Goal: Task Accomplishment & Management: Manage account settings

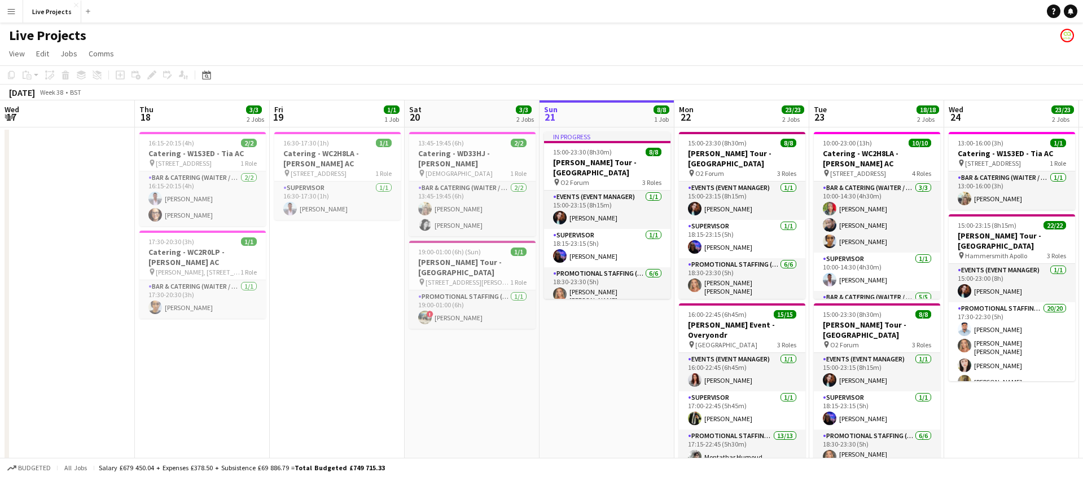
scroll to position [0, 270]
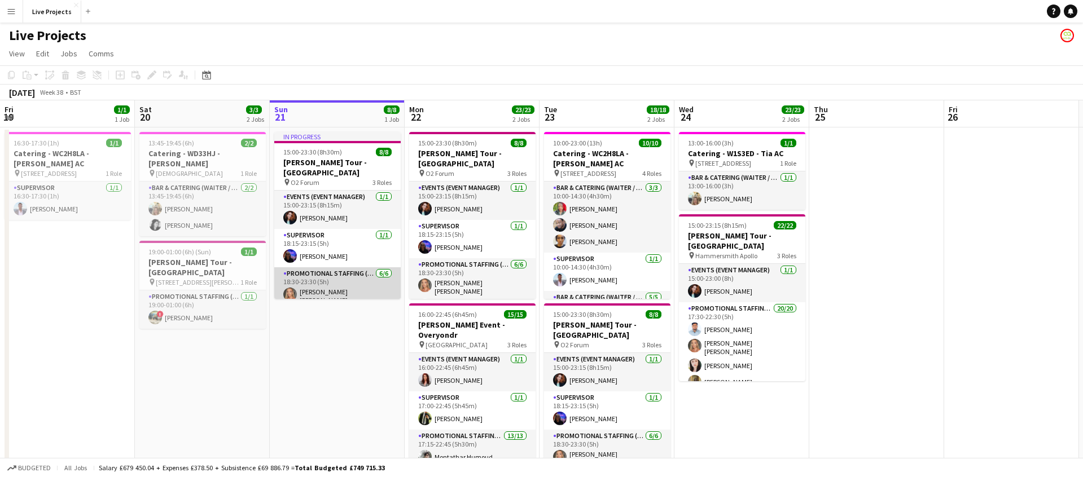
click at [362, 286] on app-card-role "Promotional Staffing (Exhibition Host) [DATE] 18:30-23:30 (5h) [PERSON_NAME] Mi…" at bounding box center [337, 329] width 126 height 124
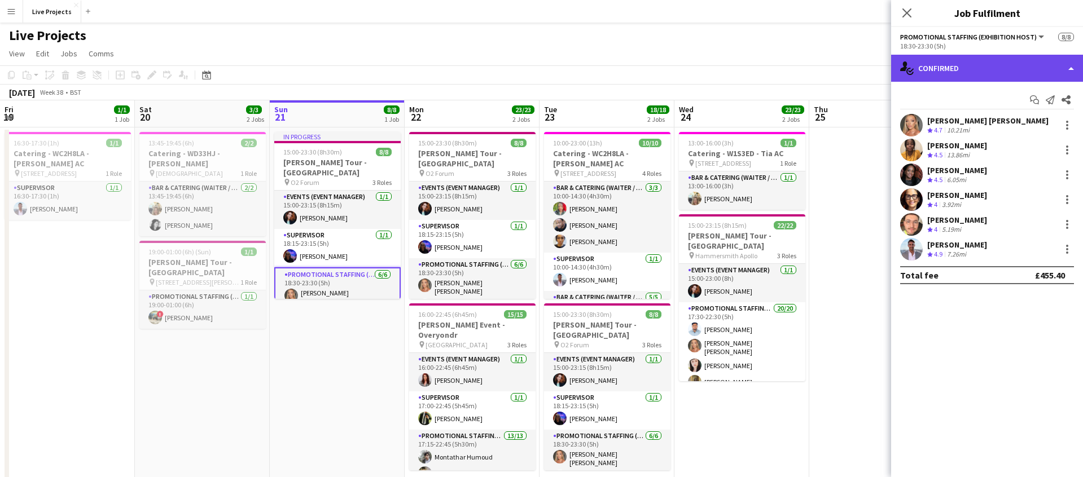
click at [987, 73] on div "single-neutral-actions-check-2 Confirmed" at bounding box center [987, 68] width 192 height 27
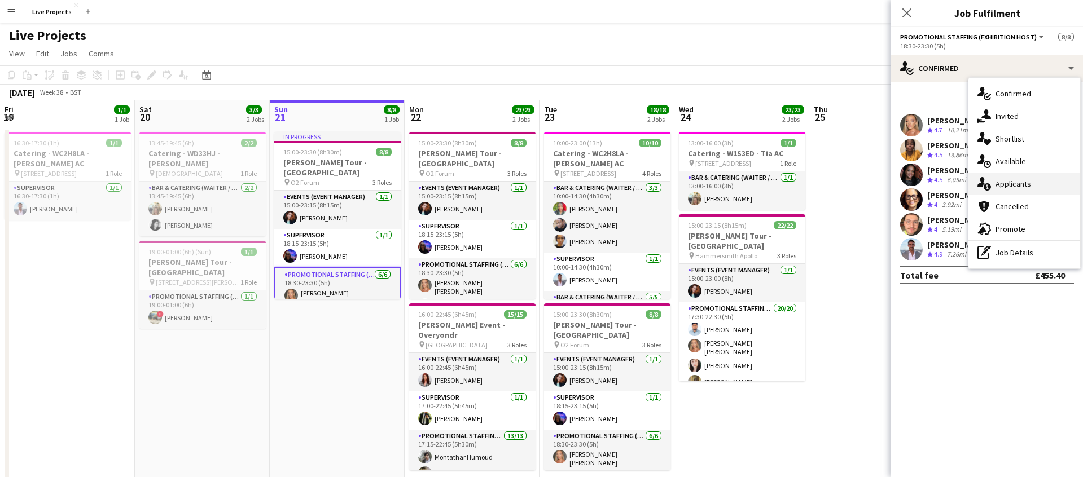
click at [1018, 181] on span "Applicants" at bounding box center [1013, 184] width 36 height 10
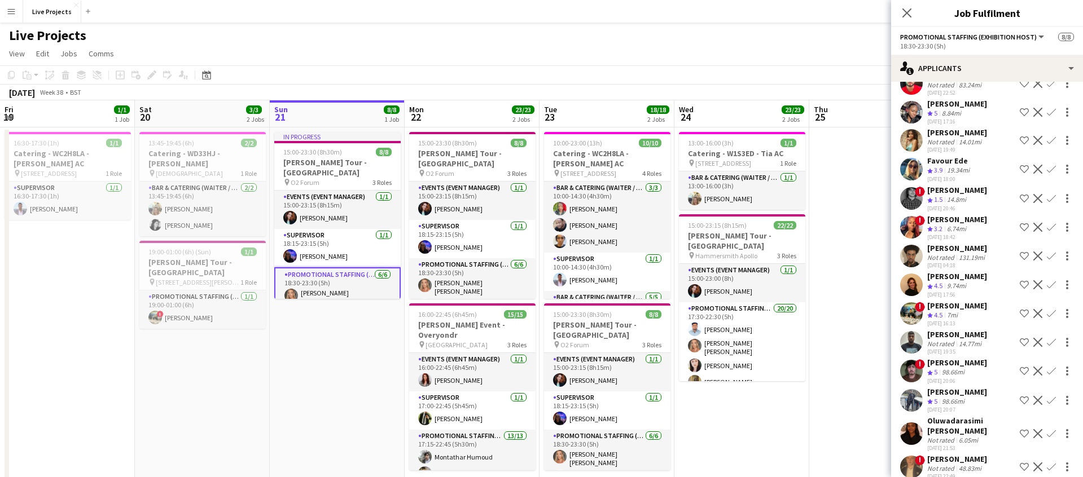
scroll to position [0, 0]
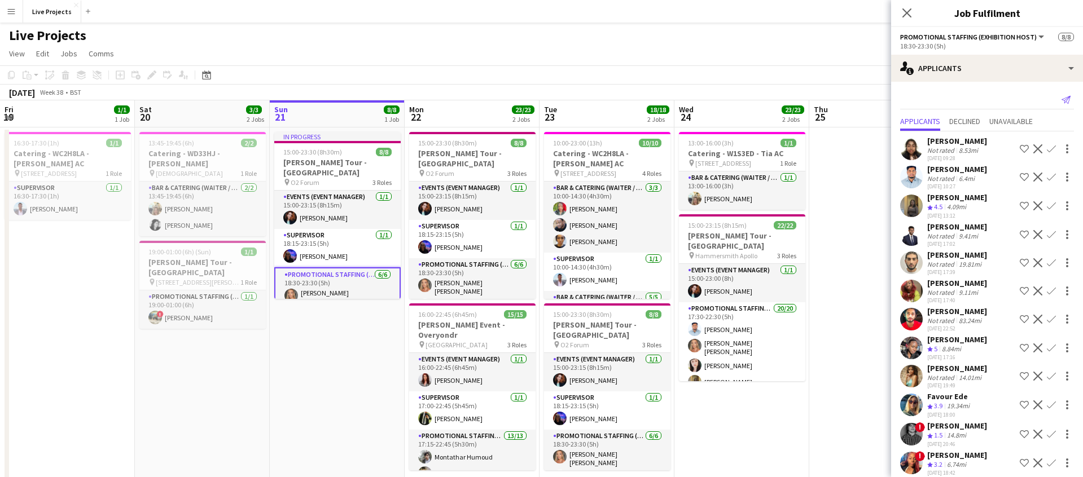
click at [1067, 101] on icon "Send notification" at bounding box center [1065, 99] width 9 height 9
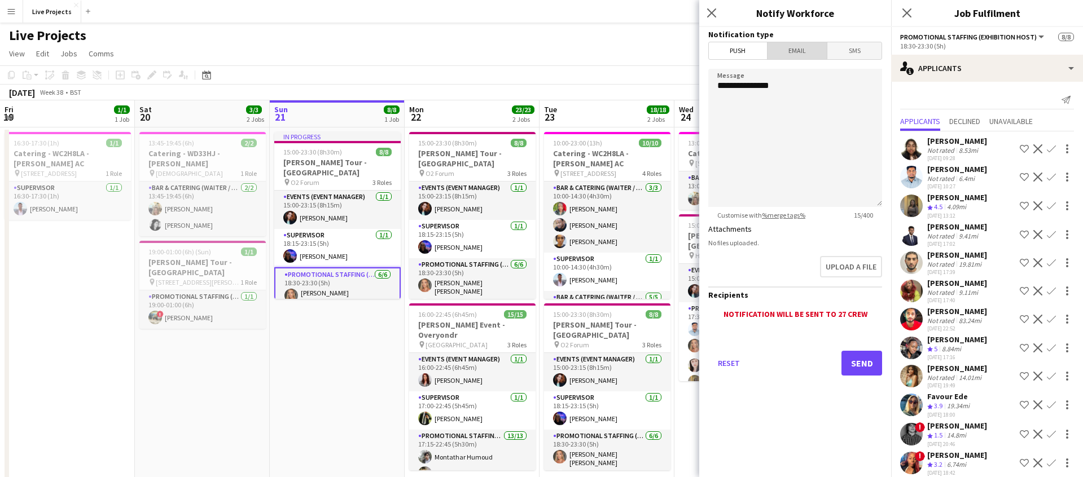
click at [796, 56] on span "Email" at bounding box center [797, 50] width 60 height 17
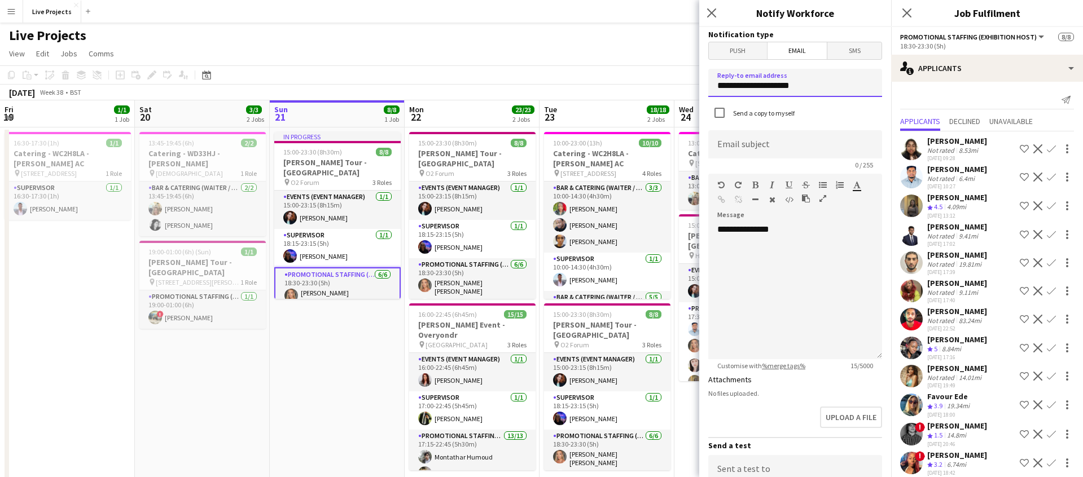
drag, startPoint x: 793, startPoint y: 87, endPoint x: 708, endPoint y: 87, distance: 85.8
click at [708, 87] on input "**********" at bounding box center [795, 83] width 174 height 28
type input "**********"
click at [761, 140] on input at bounding box center [795, 144] width 174 height 28
click at [759, 149] on input at bounding box center [795, 144] width 174 height 28
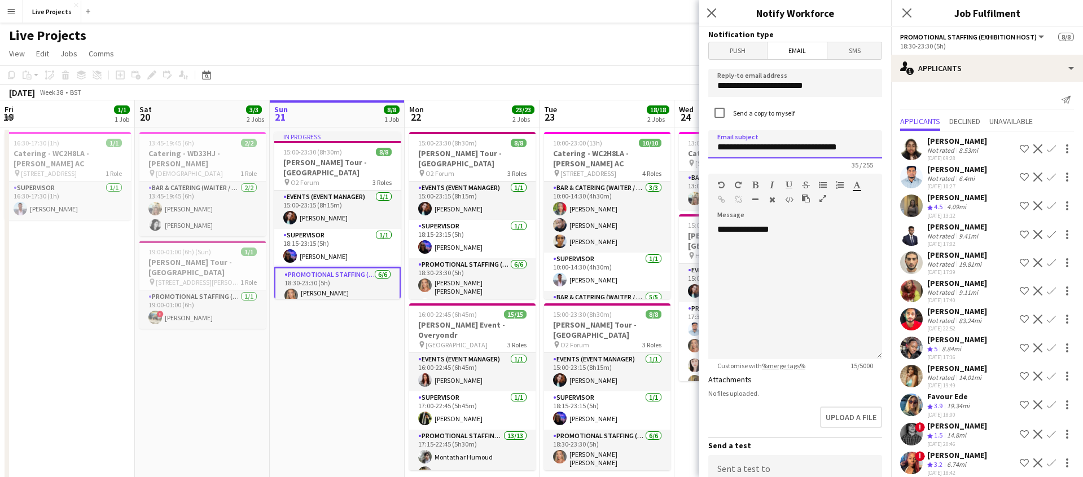
type input "**********"
drag, startPoint x: 797, startPoint y: 225, endPoint x: 797, endPoint y: 232, distance: 7.9
click at [797, 231] on div "**********" at bounding box center [795, 291] width 174 height 135
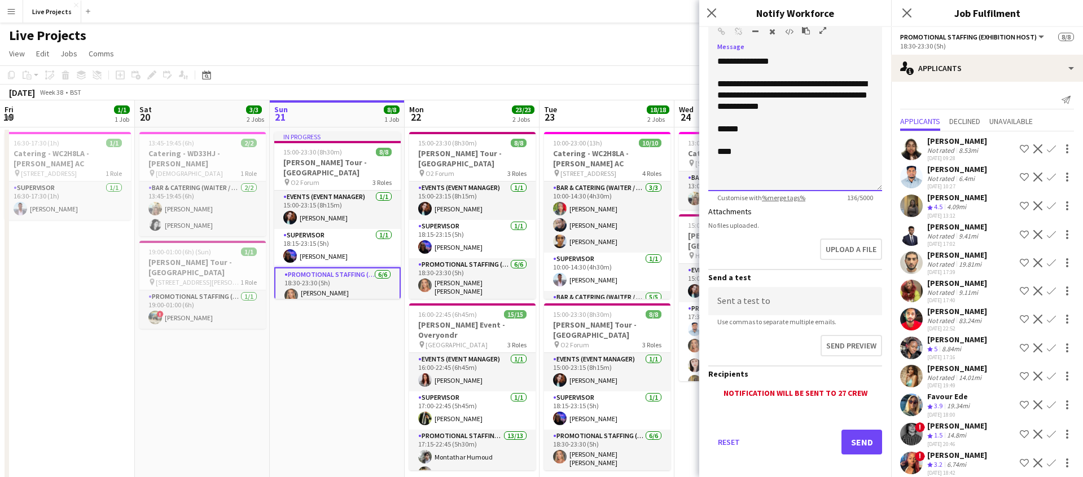
scroll to position [177, 0]
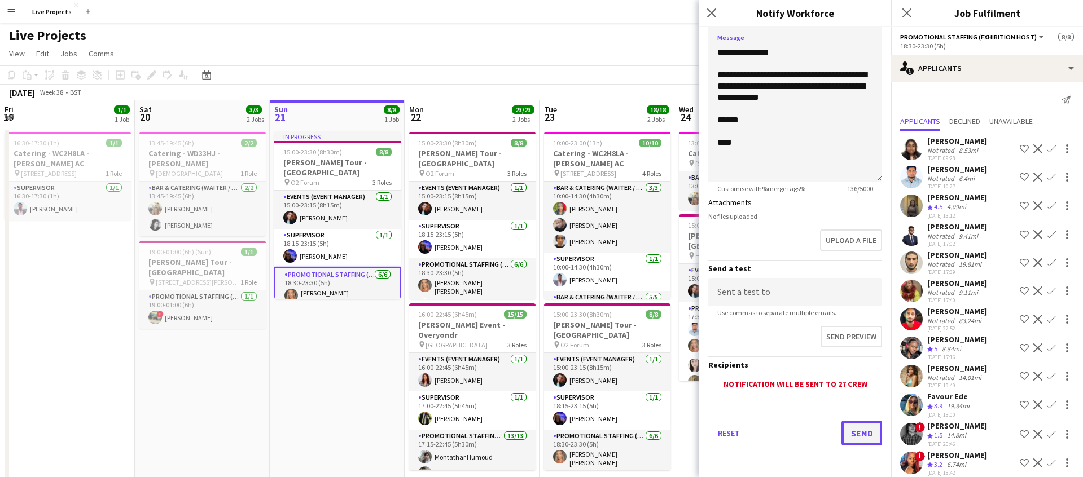
click at [852, 427] on button "Send" at bounding box center [861, 433] width 41 height 25
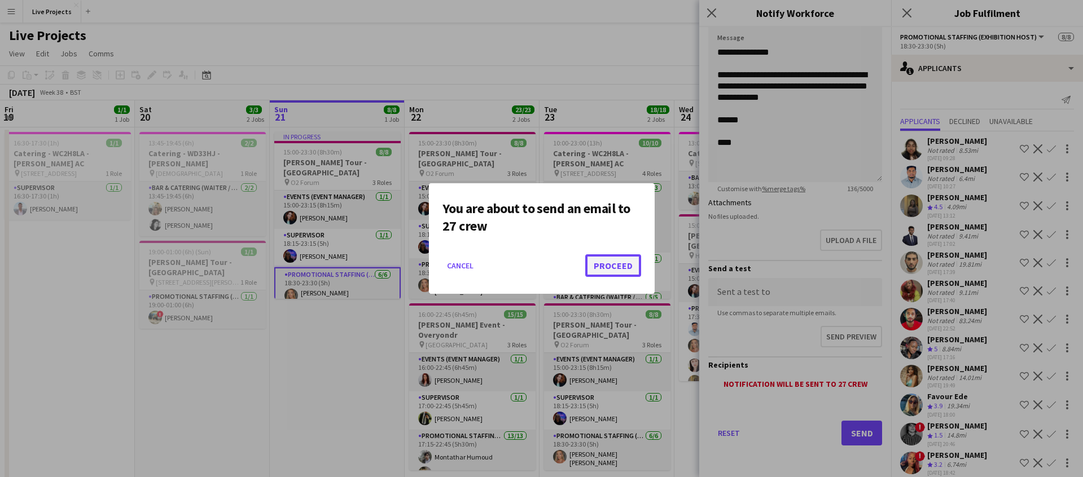
click at [616, 269] on button "Proceed" at bounding box center [613, 265] width 56 height 23
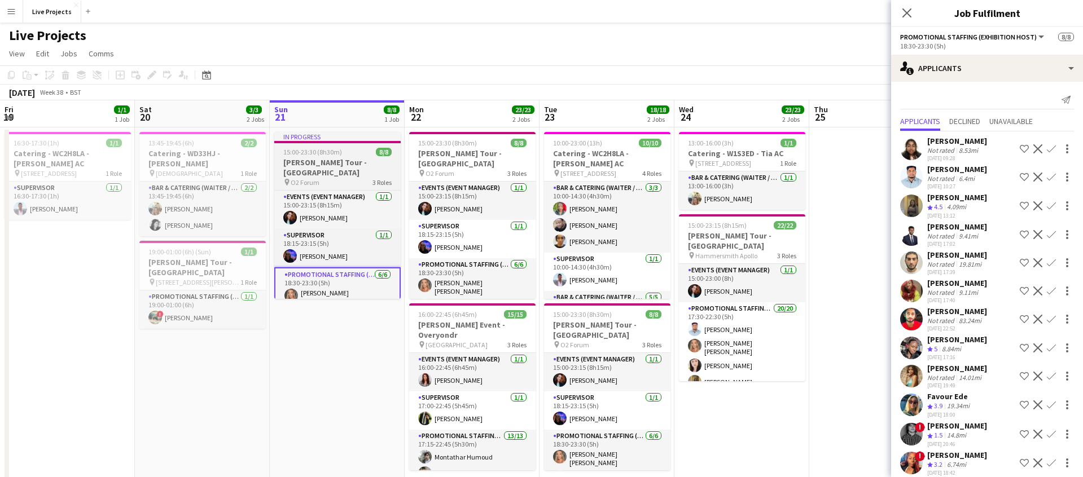
click at [348, 160] on h3 "[PERSON_NAME] Tour - [GEOGRAPHIC_DATA]" at bounding box center [337, 167] width 126 height 20
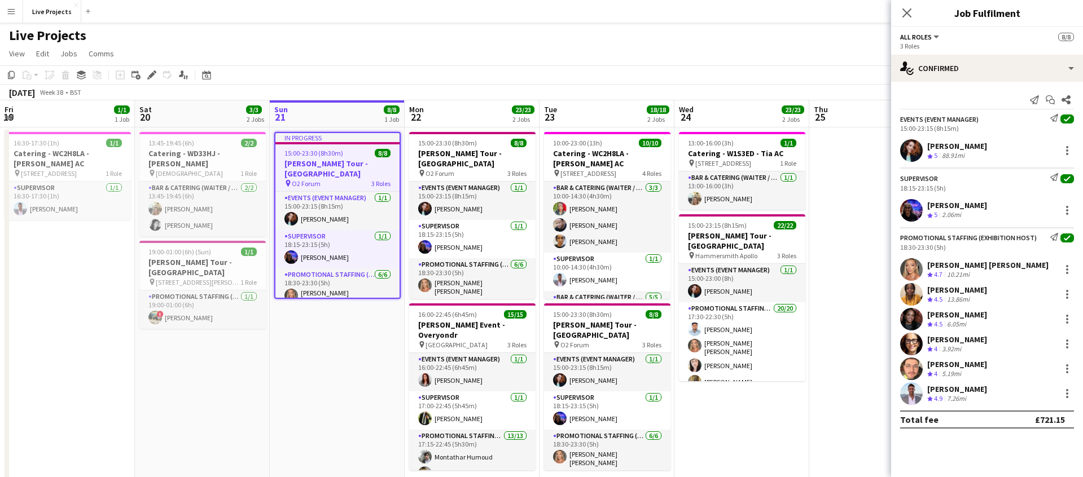
drag, startPoint x: 149, startPoint y: 74, endPoint x: 159, endPoint y: 78, distance: 10.9
click at [149, 74] on icon "Edit" at bounding box center [151, 75] width 9 height 9
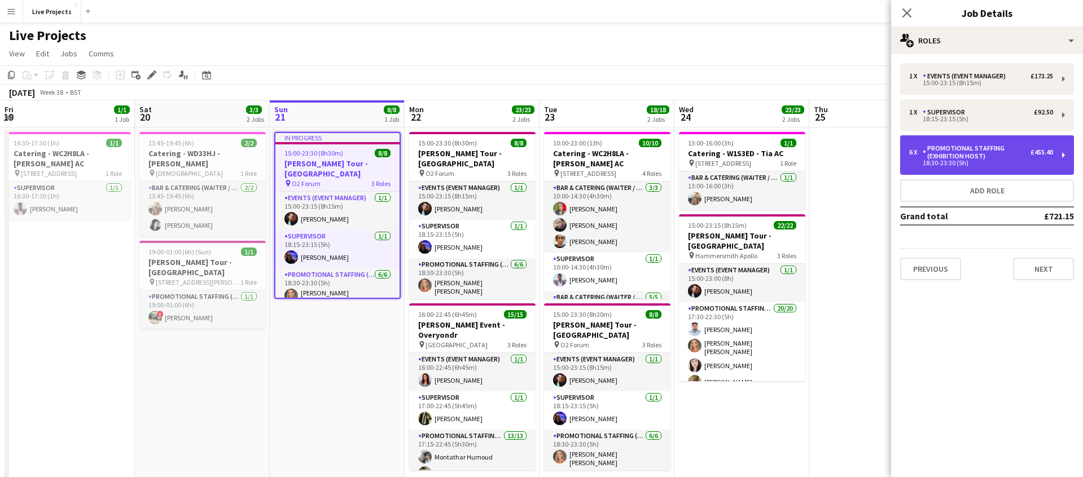
click at [980, 159] on div "Promotional Staffing (Exhibition Host)" at bounding box center [977, 152] width 108 height 16
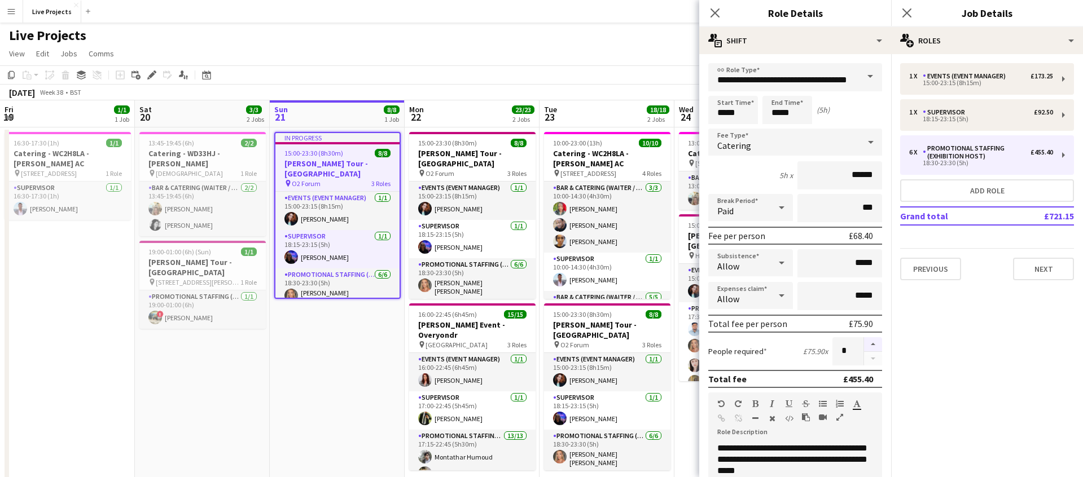
click at [872, 344] on button "button" at bounding box center [873, 344] width 18 height 15
type input "*"
drag, startPoint x: 721, startPoint y: 13, endPoint x: 760, endPoint y: 20, distance: 40.1
click at [721, 13] on app-icon "Close pop-in" at bounding box center [715, 13] width 16 height 16
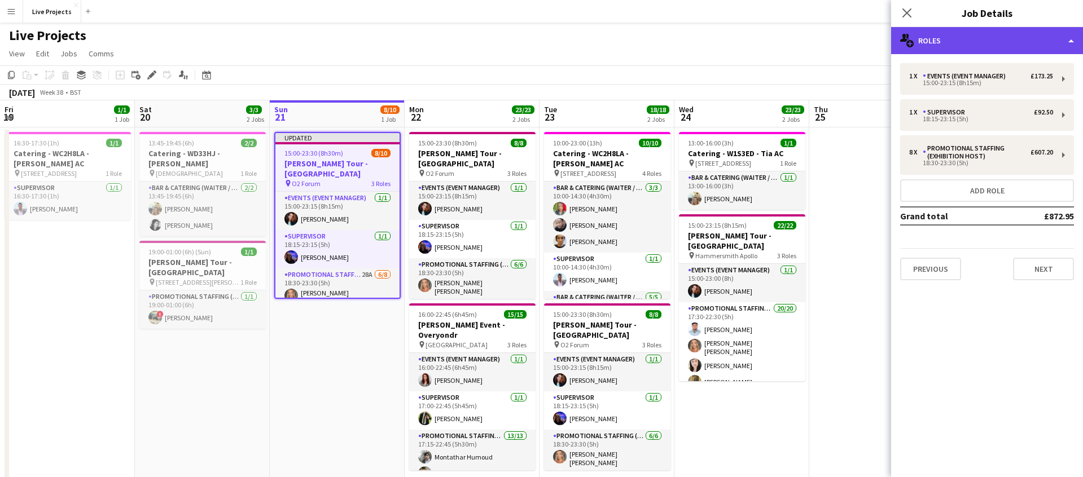
click at [982, 41] on div "multiple-users-add Roles" at bounding box center [987, 40] width 192 height 27
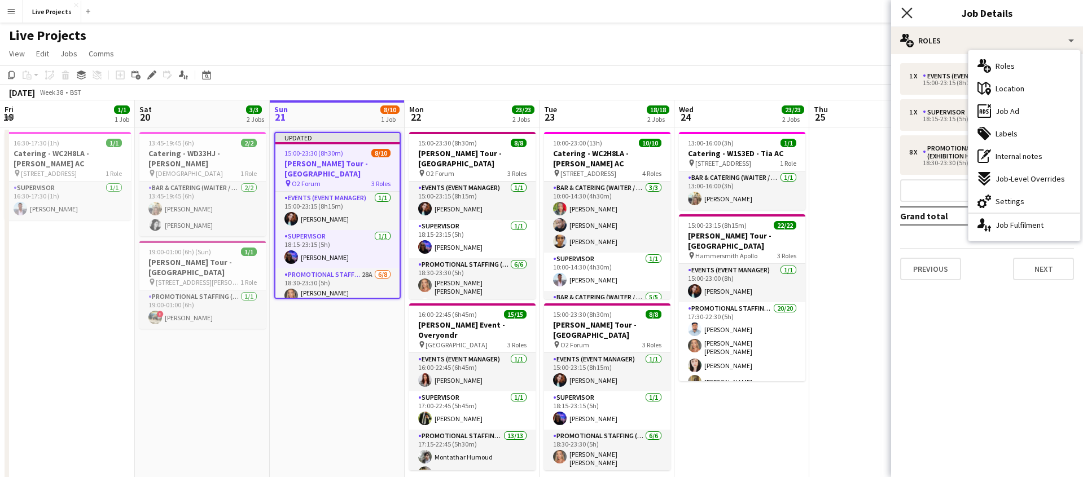
drag, startPoint x: 906, startPoint y: 10, endPoint x: 917, endPoint y: 20, distance: 15.2
click at [906, 10] on icon "Close pop-in" at bounding box center [906, 12] width 9 height 9
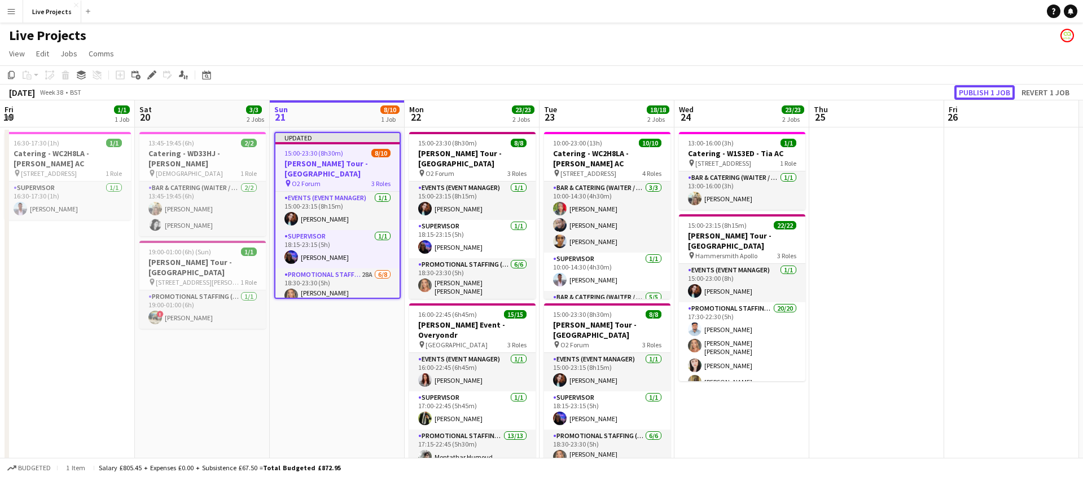
click at [999, 93] on button "Publish 1 job" at bounding box center [984, 92] width 60 height 15
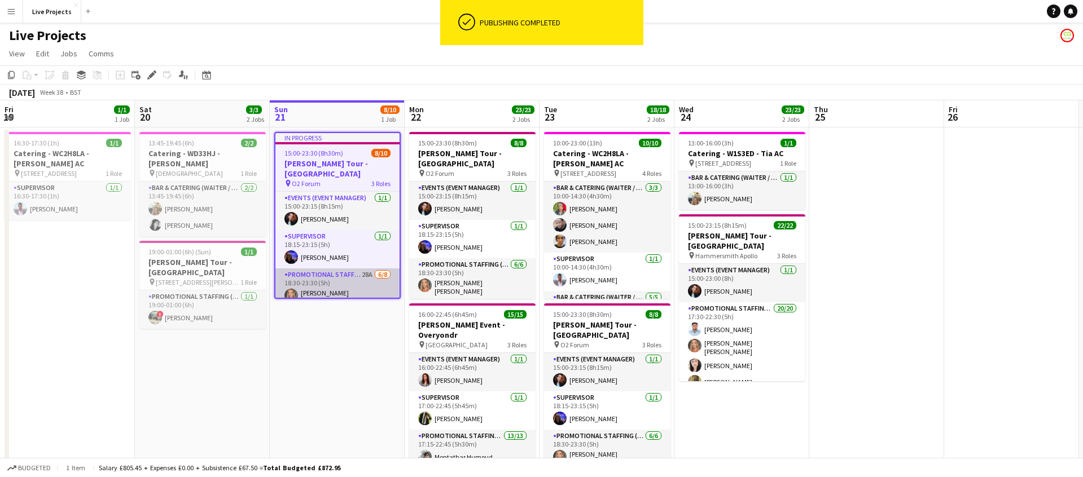
click at [354, 282] on app-card-role "Promotional Staffing (Exhibition Host) 28A [DATE] 18:30-23:30 (5h) [PERSON_NAME…" at bounding box center [337, 347] width 124 height 156
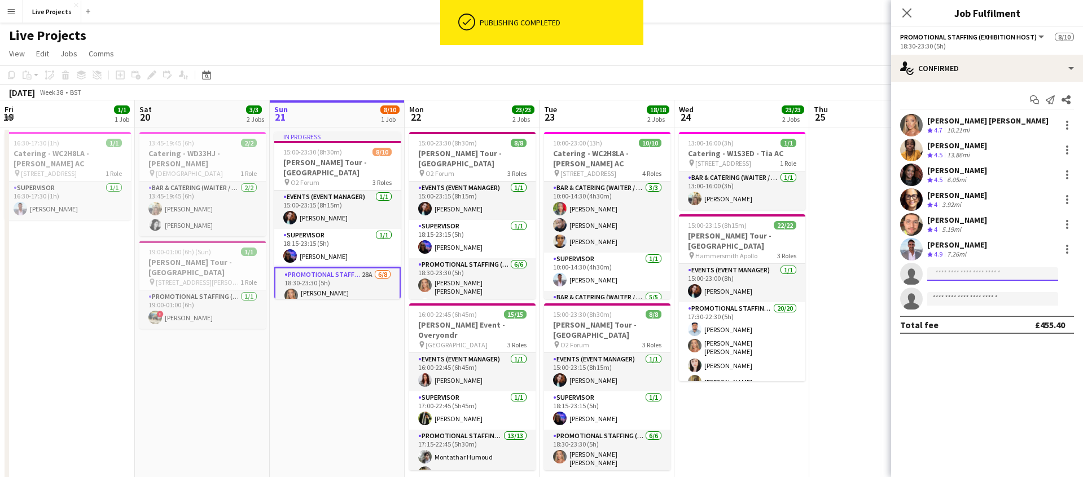
click at [956, 276] on input at bounding box center [992, 274] width 131 height 14
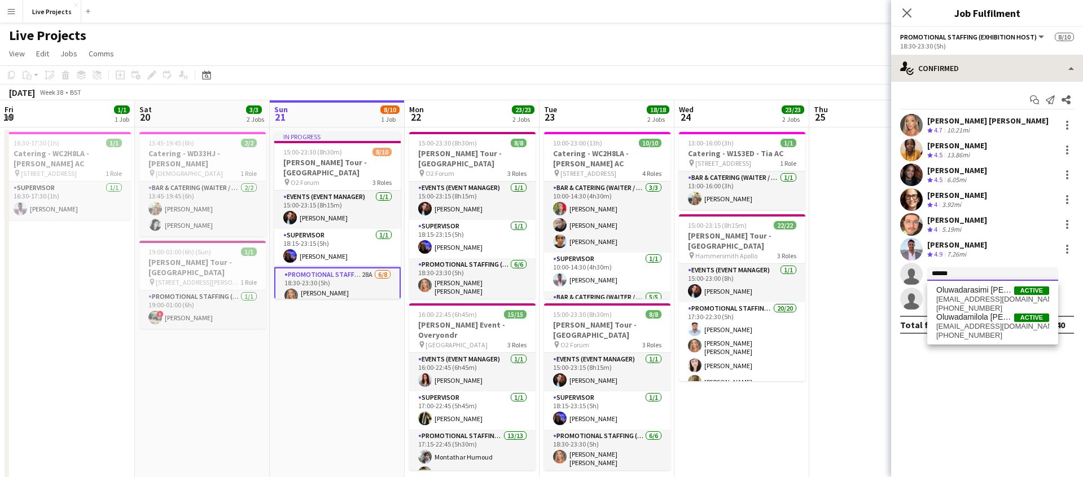
type input "******"
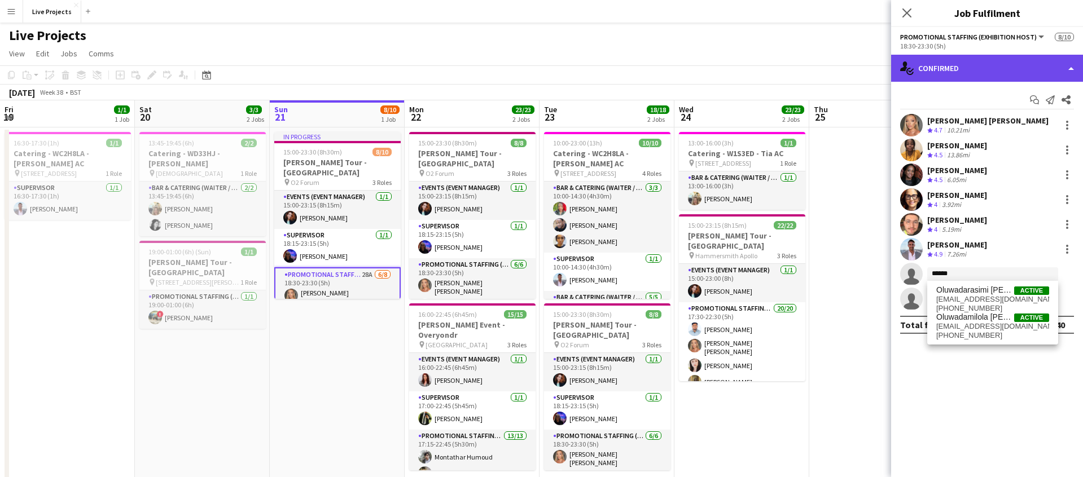
click at [997, 72] on div "single-neutral-actions-check-2 Confirmed" at bounding box center [987, 68] width 192 height 27
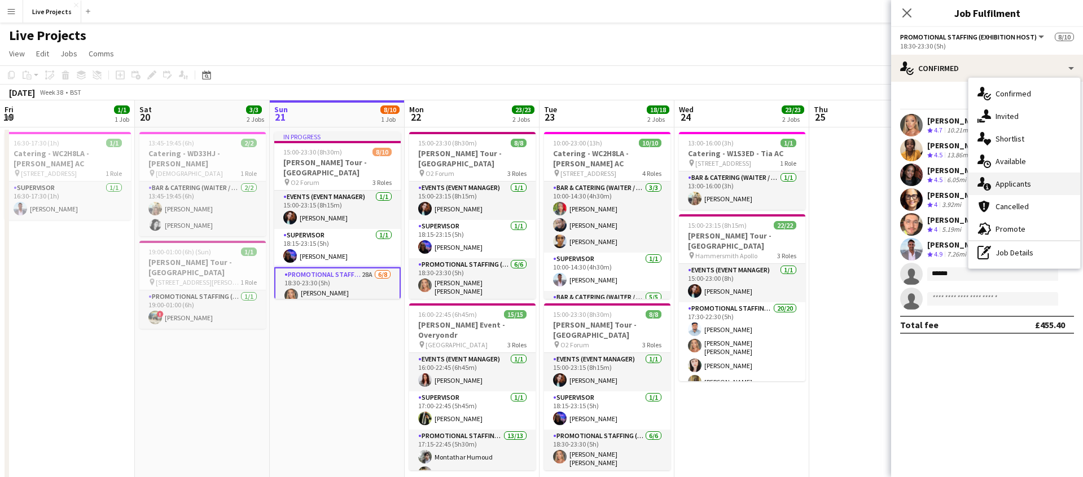
click at [1023, 183] on span "Applicants" at bounding box center [1013, 184] width 36 height 10
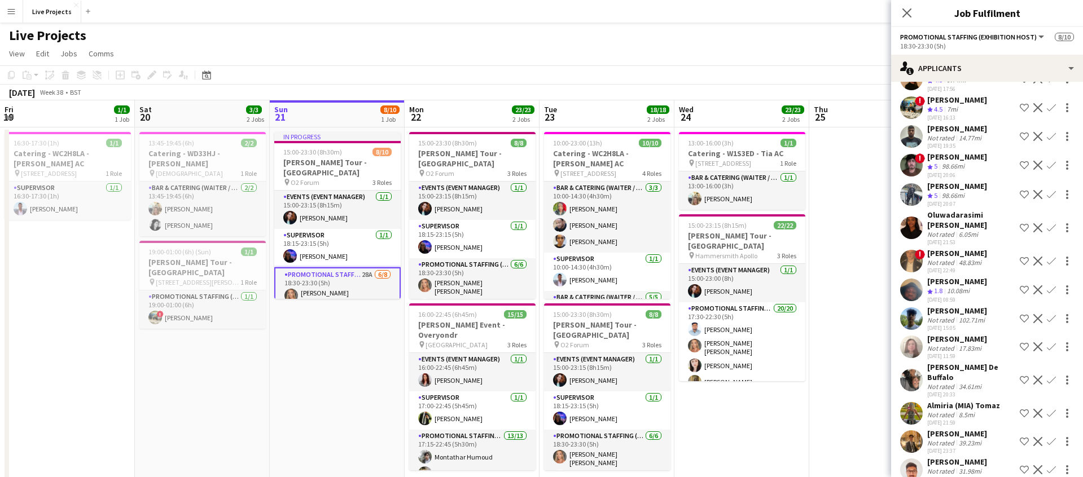
scroll to position [446, 0]
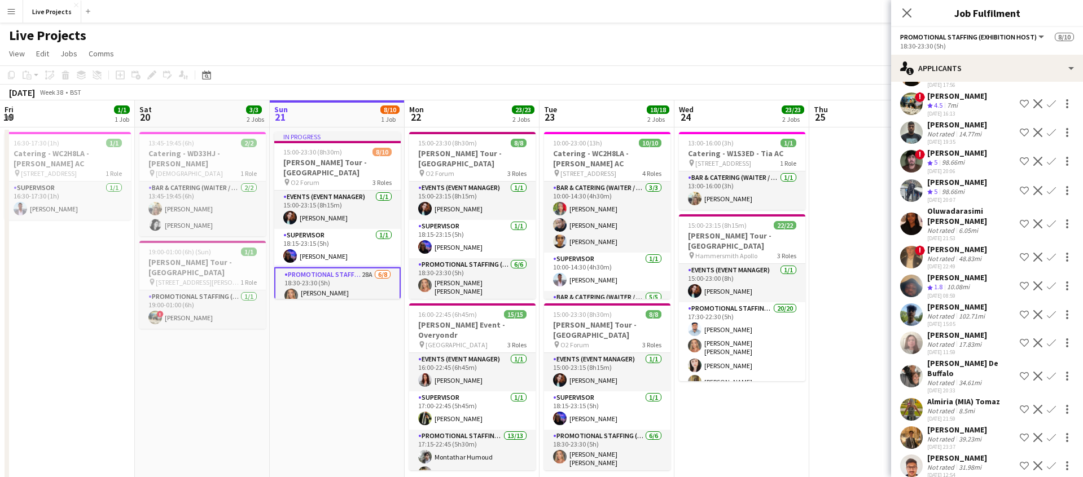
click at [1052, 222] on app-icon "Confirm" at bounding box center [1051, 223] width 9 height 9
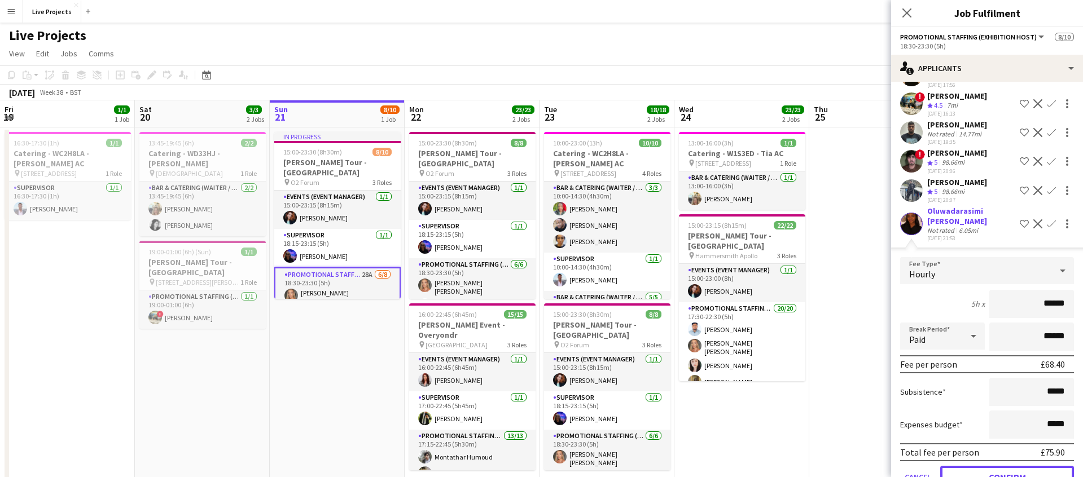
click at [1013, 471] on button "Confirm" at bounding box center [1007, 477] width 134 height 23
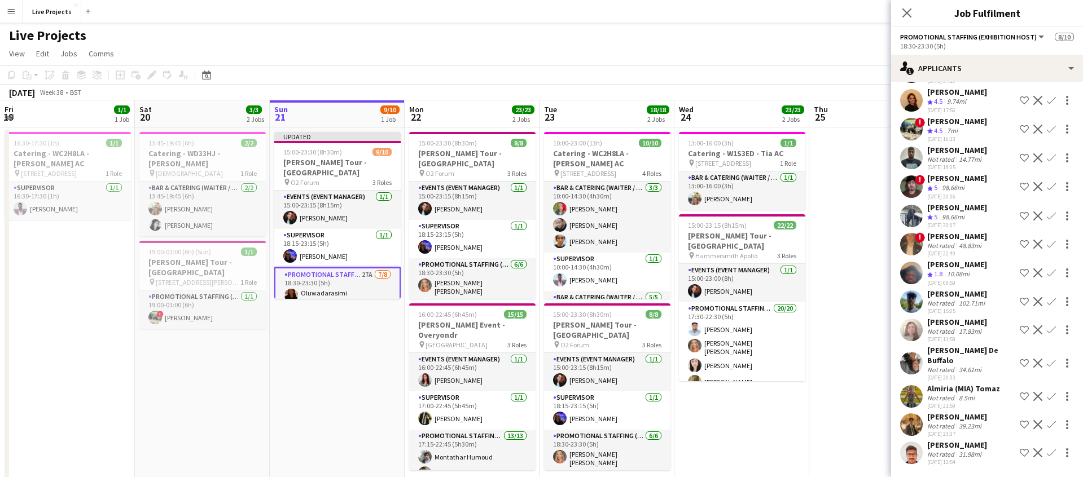
scroll to position [410, 0]
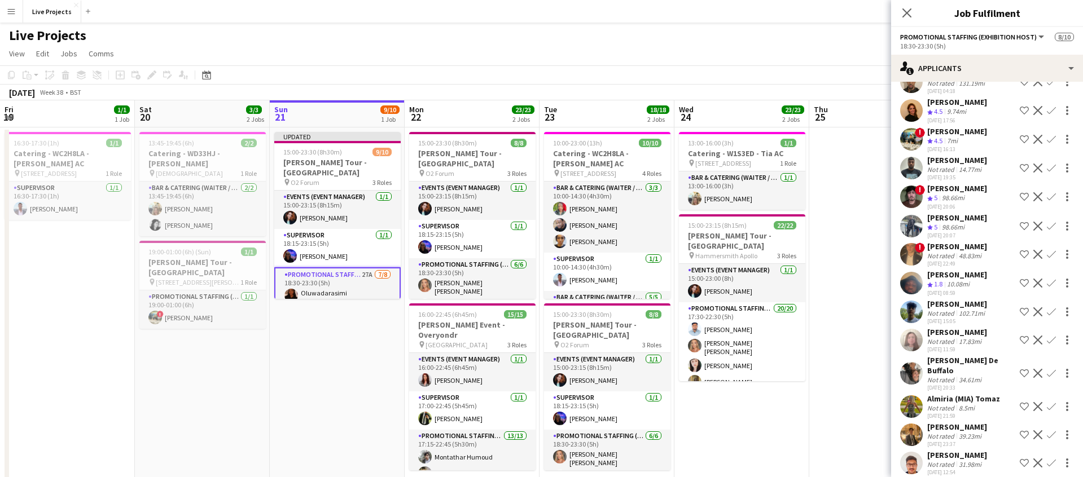
click at [909, 17] on icon "Close pop-in" at bounding box center [906, 12] width 9 height 9
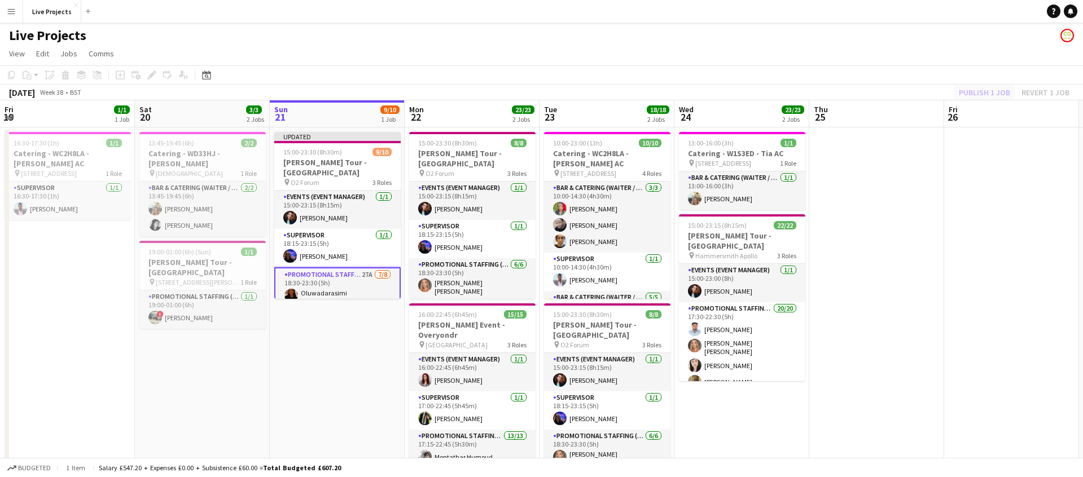
click at [991, 96] on div "Publish 1 job Revert 1 job" at bounding box center [1014, 92] width 138 height 15
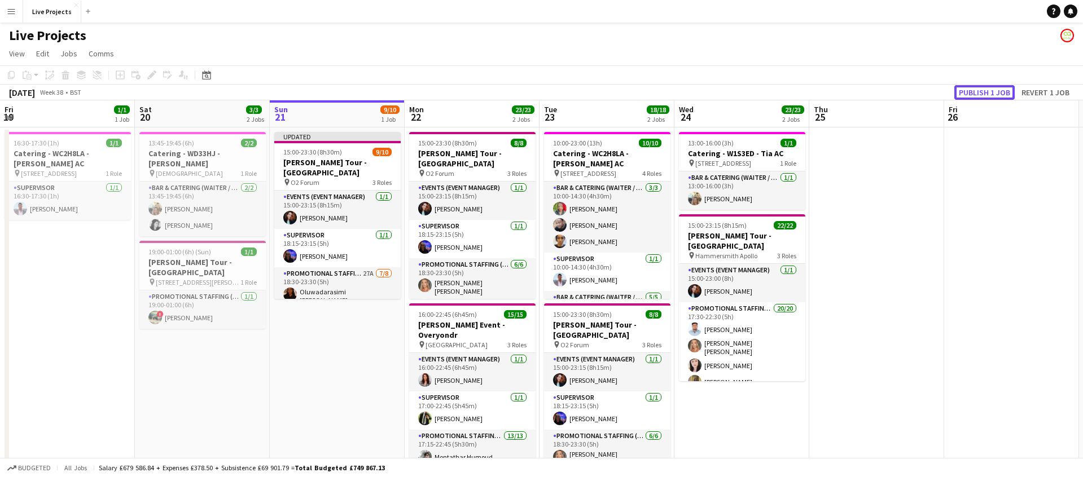
click at [990, 96] on button "Publish 1 job" at bounding box center [984, 92] width 60 height 15
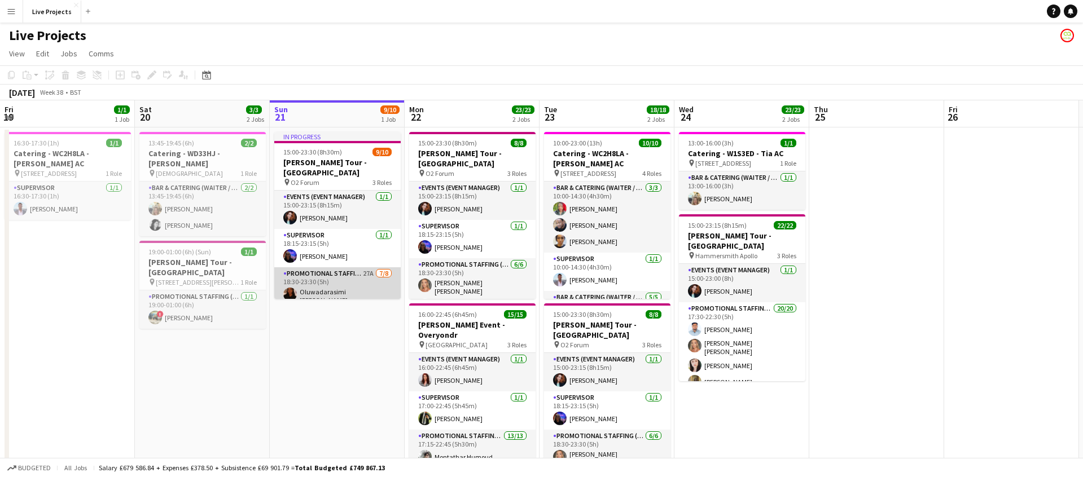
click at [353, 286] on app-card-role "Promotional Staffing (Exhibition Host) 27A [DATE] 18:30-23:30 (5h) Oluwadarasim…" at bounding box center [337, 347] width 126 height 160
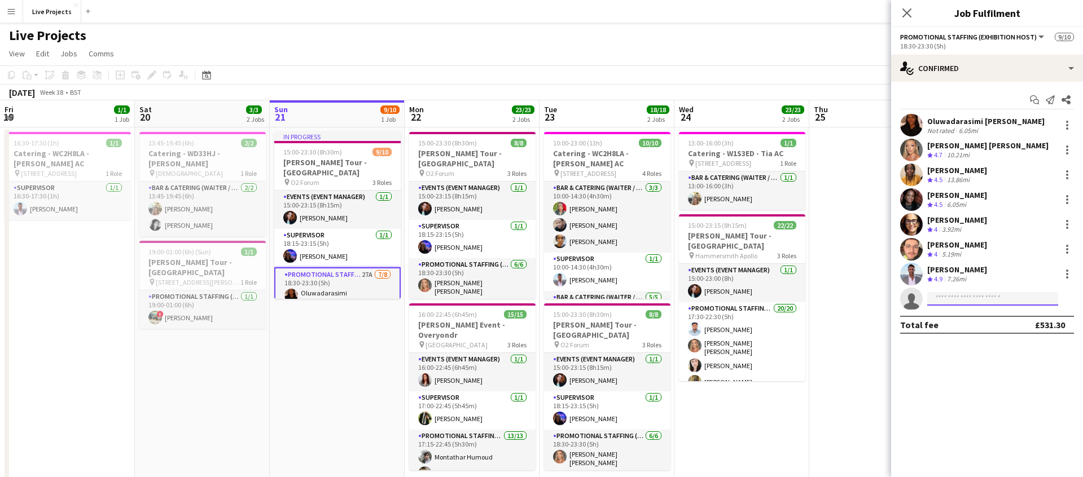
click at [957, 304] on input at bounding box center [992, 299] width 131 height 14
type input "*******"
click at [972, 326] on span "[EMAIL_ADDRESS][DOMAIN_NAME]" at bounding box center [992, 324] width 113 height 9
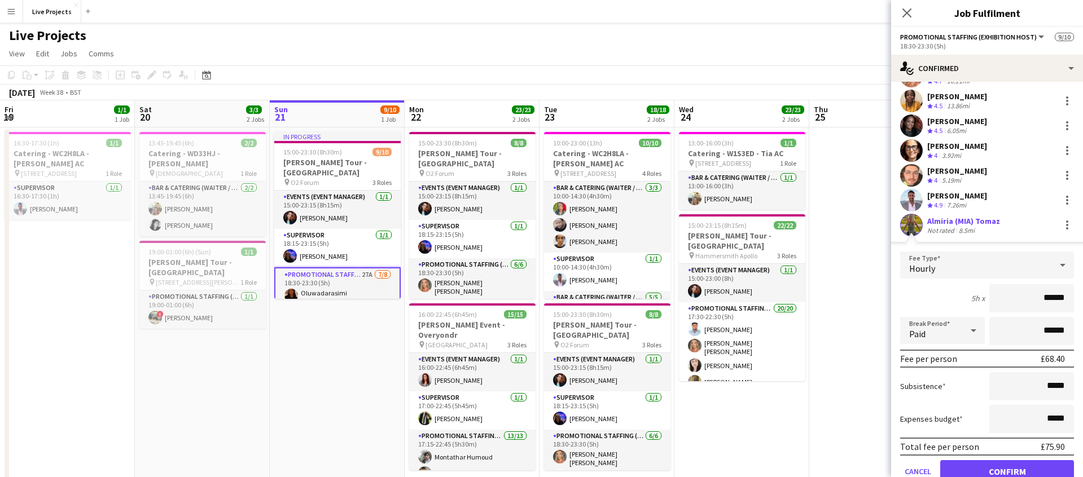
scroll to position [122, 0]
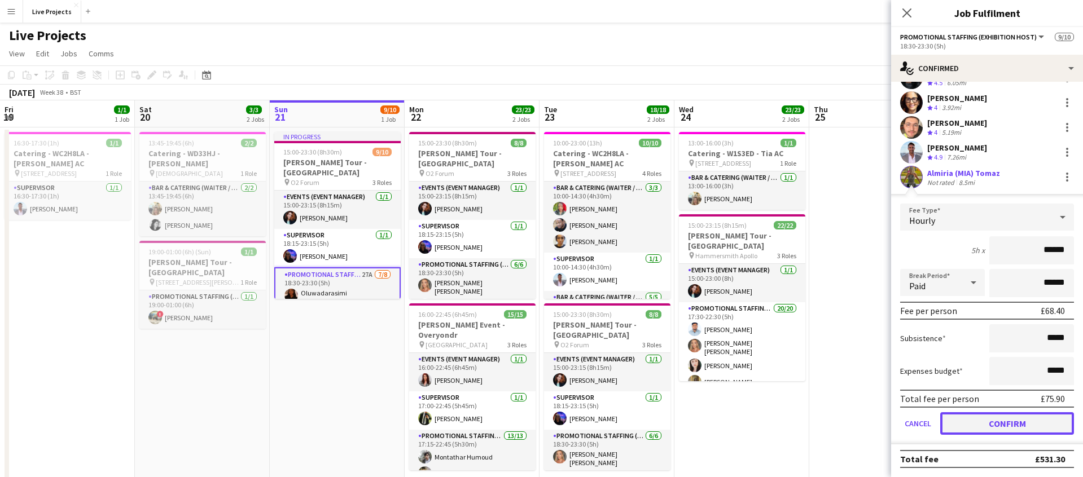
click at [1019, 420] on button "Confirm" at bounding box center [1007, 423] width 134 height 23
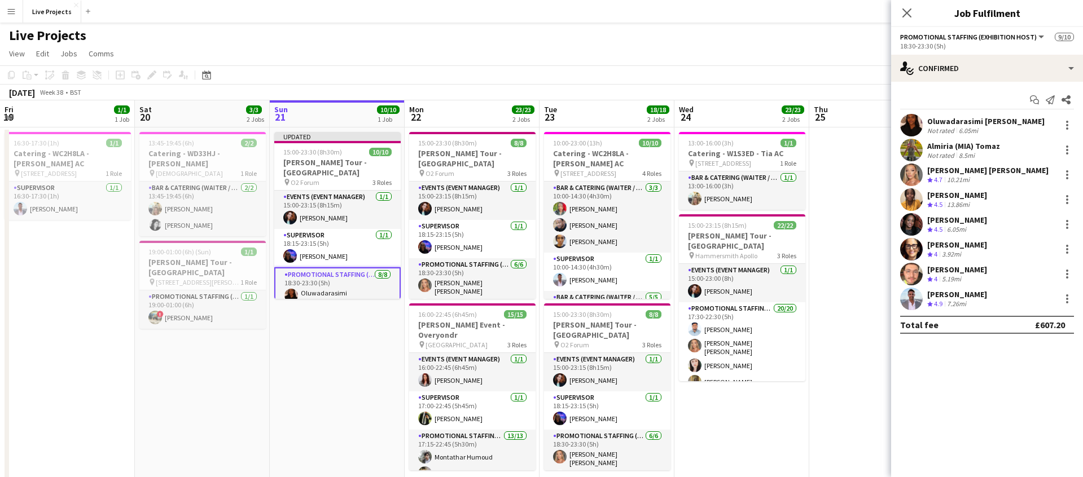
scroll to position [0, 0]
click at [908, 15] on icon at bounding box center [906, 12] width 9 height 9
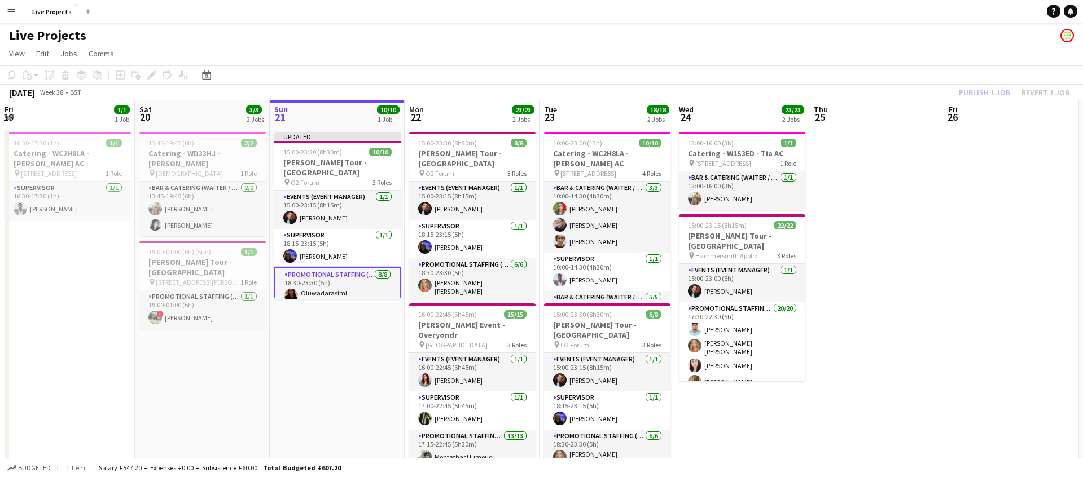
click at [980, 92] on div "Publish 1 job Revert 1 job" at bounding box center [1014, 92] width 138 height 15
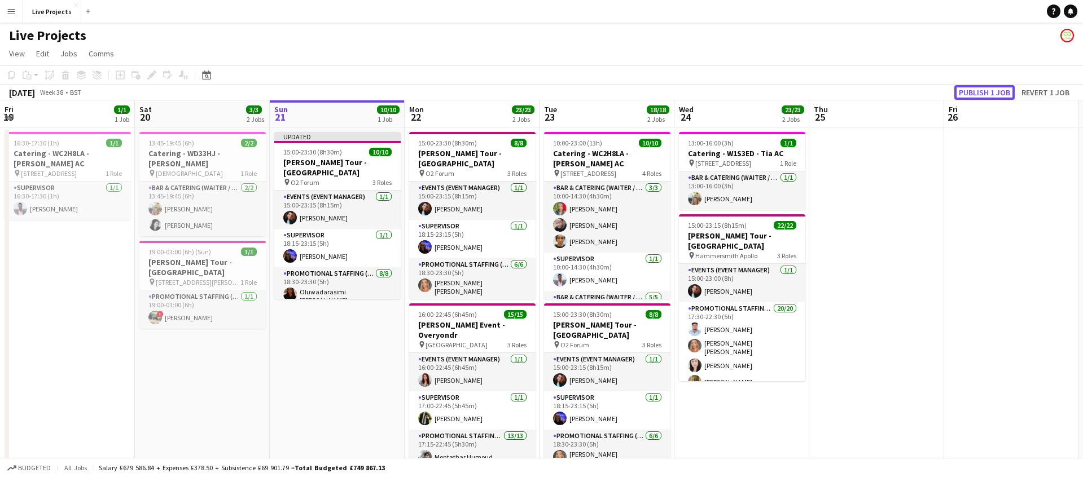
click at [980, 92] on button "Publish 1 job" at bounding box center [984, 92] width 60 height 15
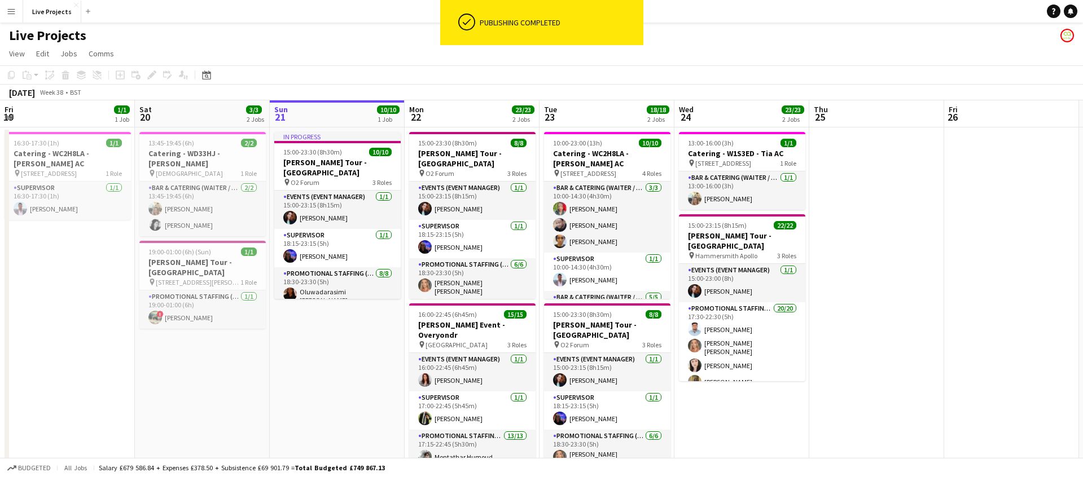
scroll to position [0, 278]
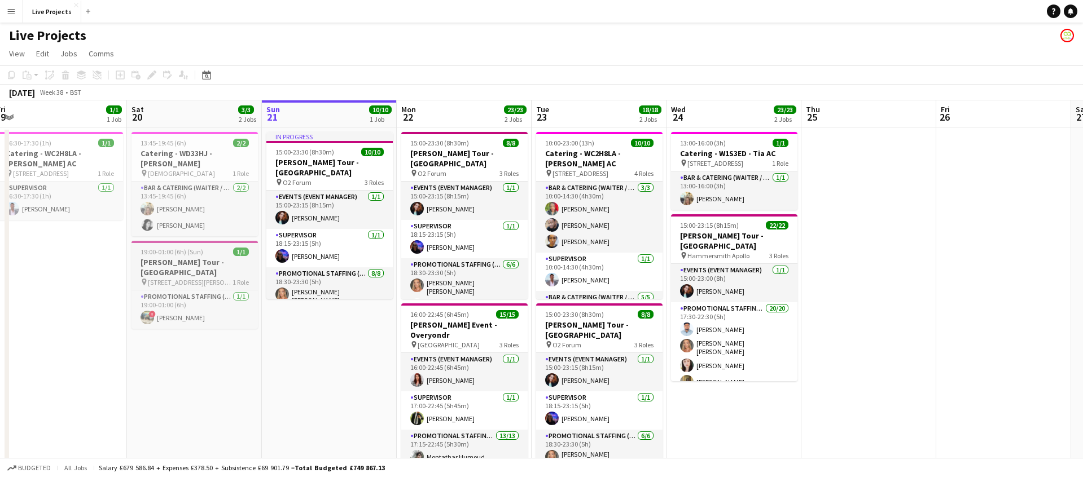
click at [198, 257] on h3 "[PERSON_NAME] Tour - [GEOGRAPHIC_DATA]" at bounding box center [194, 267] width 126 height 20
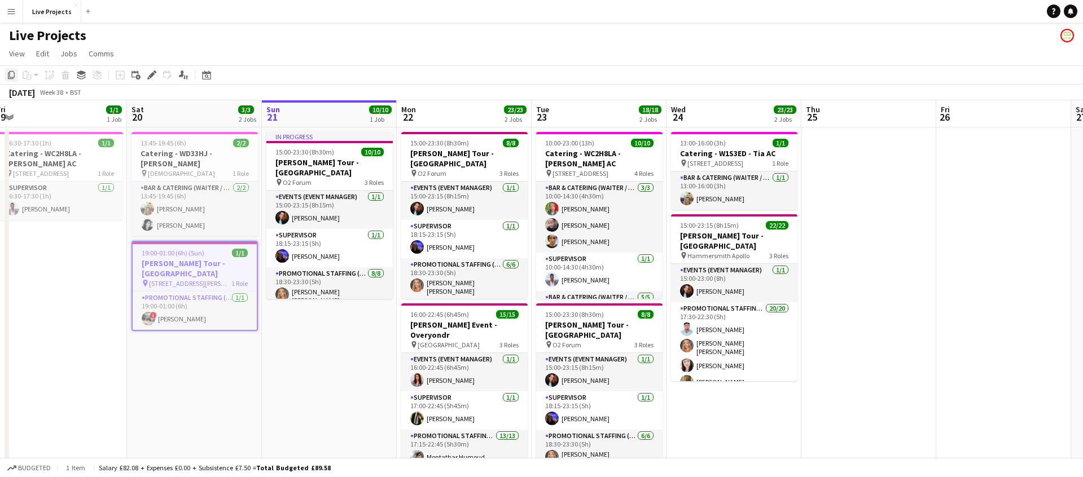
click at [7, 74] on icon "Copy" at bounding box center [11, 75] width 9 height 9
click at [330, 335] on app-date-cell "In progress 15:00-23:30 (8h30m) 10/10 [PERSON_NAME] Tour - [GEOGRAPHIC_DATA] pi…" at bounding box center [329, 311] width 135 height 366
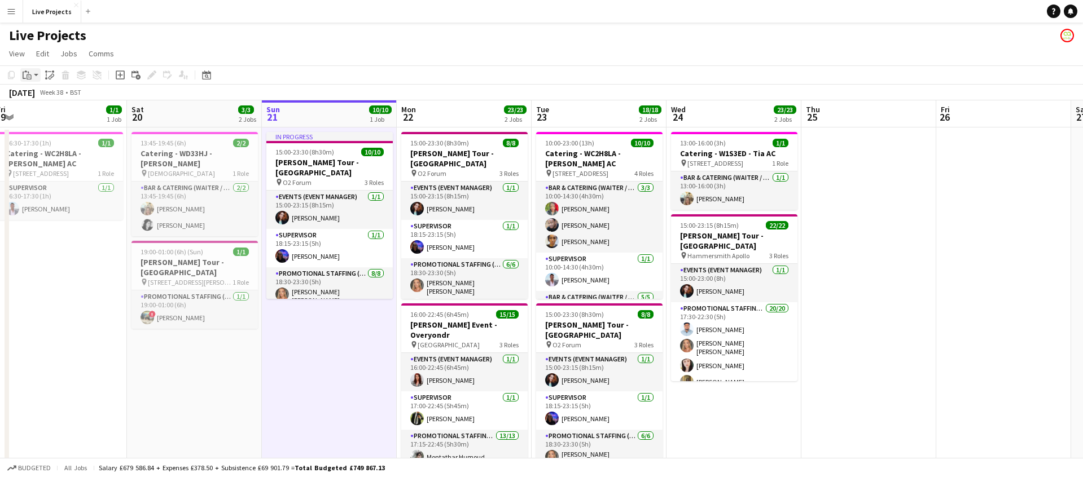
click at [29, 74] on icon at bounding box center [29, 76] width 5 height 5
click at [39, 94] on link "Paste Command V" at bounding box center [74, 96] width 89 height 10
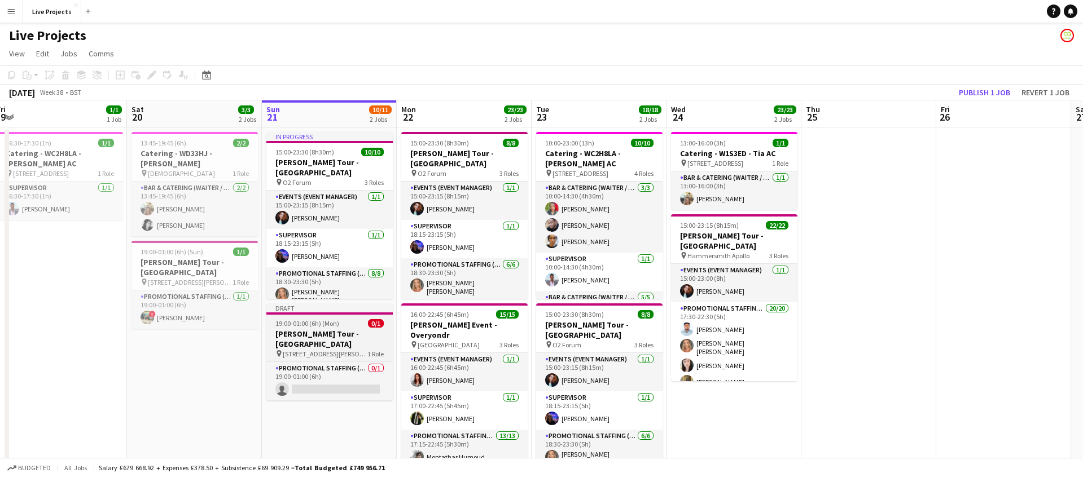
click at [340, 336] on h3 "[PERSON_NAME] Tour - [GEOGRAPHIC_DATA]" at bounding box center [329, 339] width 126 height 20
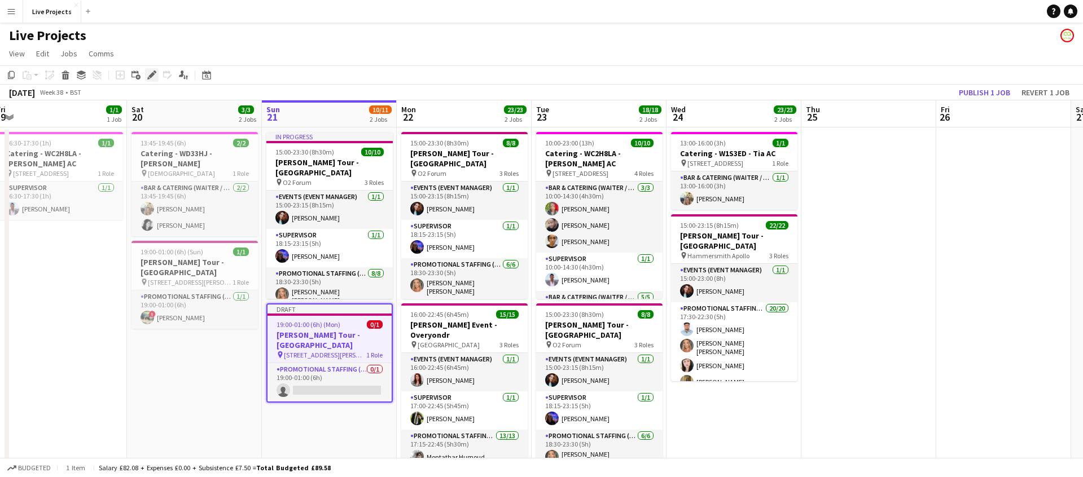
click at [154, 71] on icon at bounding box center [154, 72] width 3 height 3
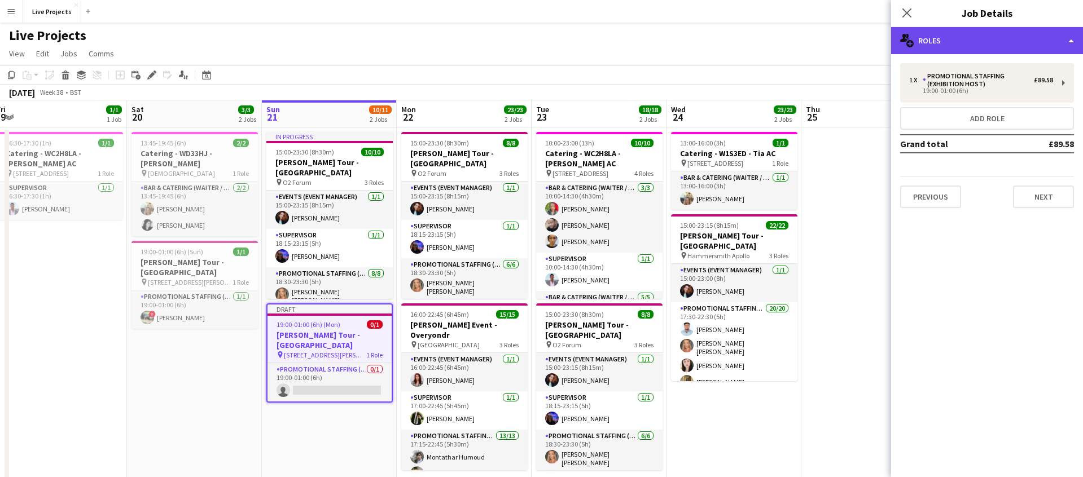
click at [1010, 37] on div "multiple-users-add Roles" at bounding box center [987, 40] width 192 height 27
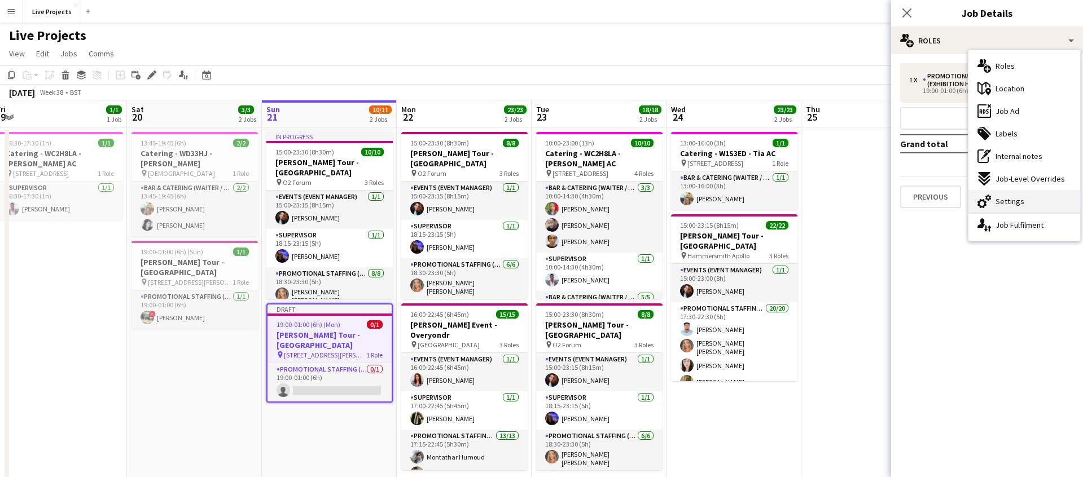
click at [1026, 197] on div "cog-double-3 Settings" at bounding box center [1024, 201] width 112 height 23
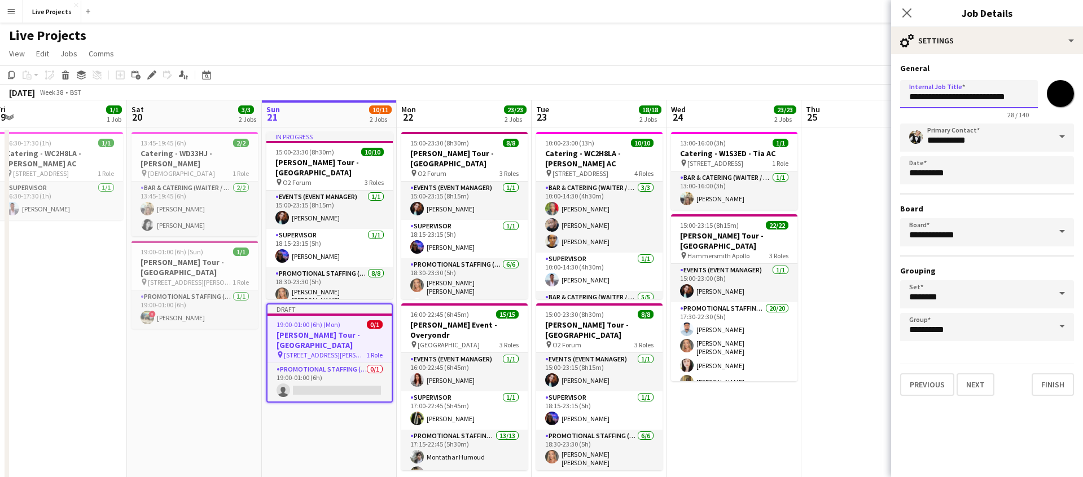
drag, startPoint x: 987, startPoint y: 95, endPoint x: 908, endPoint y: 96, distance: 78.4
click at [908, 96] on input "**********" at bounding box center [969, 94] width 138 height 28
drag, startPoint x: 922, startPoint y: 95, endPoint x: 926, endPoint y: 99, distance: 6.0
click at [922, 95] on input "**********" at bounding box center [969, 94] width 138 height 28
type input "**********"
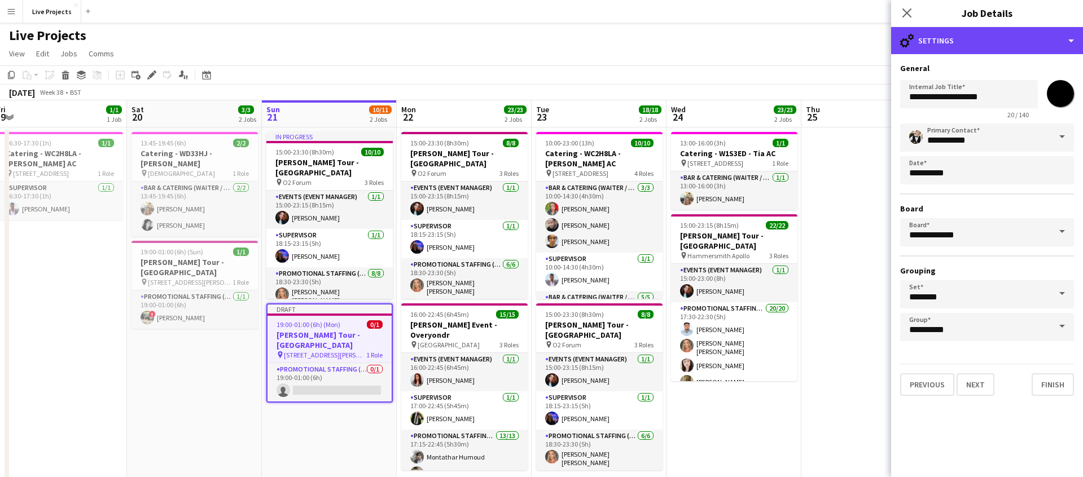
click at [983, 46] on div "cog-double-3 Settings" at bounding box center [987, 40] width 192 height 27
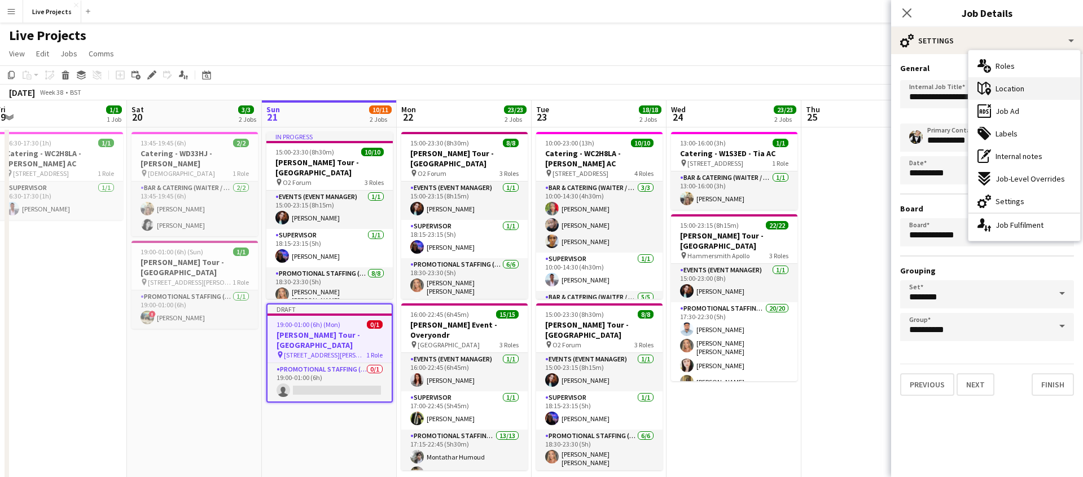
click at [1016, 90] on span "Location" at bounding box center [1009, 89] width 29 height 10
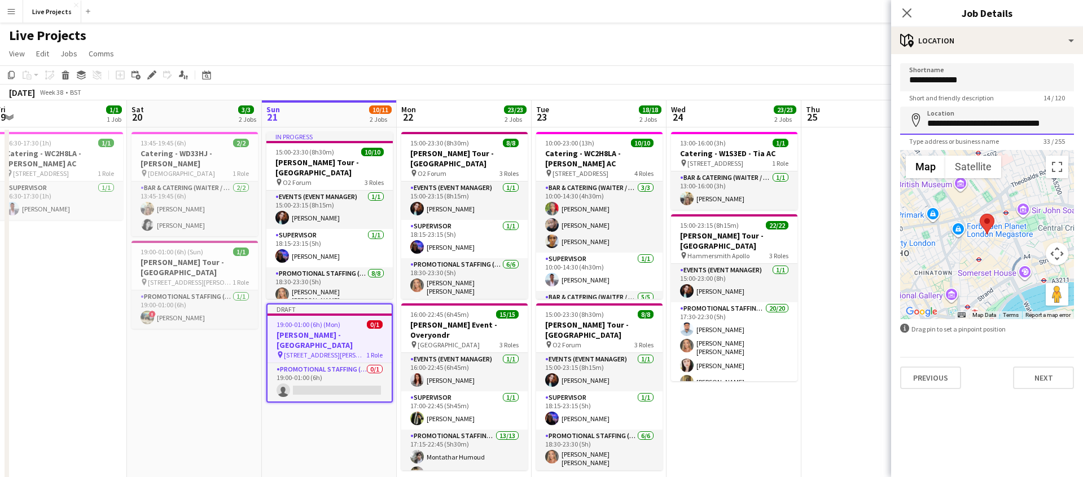
click at [1030, 122] on input "**********" at bounding box center [987, 121] width 174 height 28
drag, startPoint x: 1069, startPoint y: 122, endPoint x: 912, endPoint y: 126, distance: 156.4
click at [912, 126] on div "**********" at bounding box center [987, 121] width 174 height 28
type input "**********"
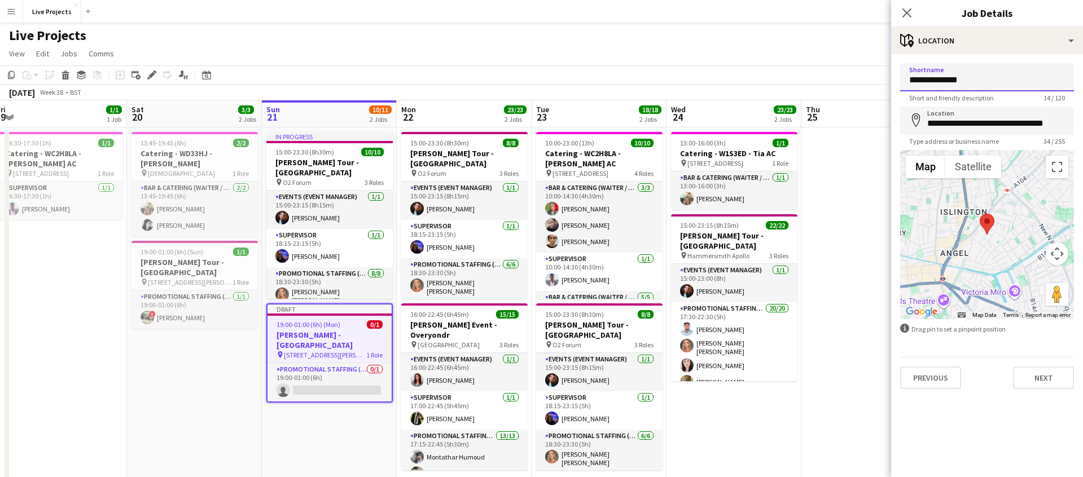
drag, startPoint x: 974, startPoint y: 81, endPoint x: 899, endPoint y: 81, distance: 74.5
click at [900, 82] on input "**********" at bounding box center [987, 77] width 174 height 28
type input "**********"
click at [1039, 383] on button "Next" at bounding box center [1043, 378] width 61 height 23
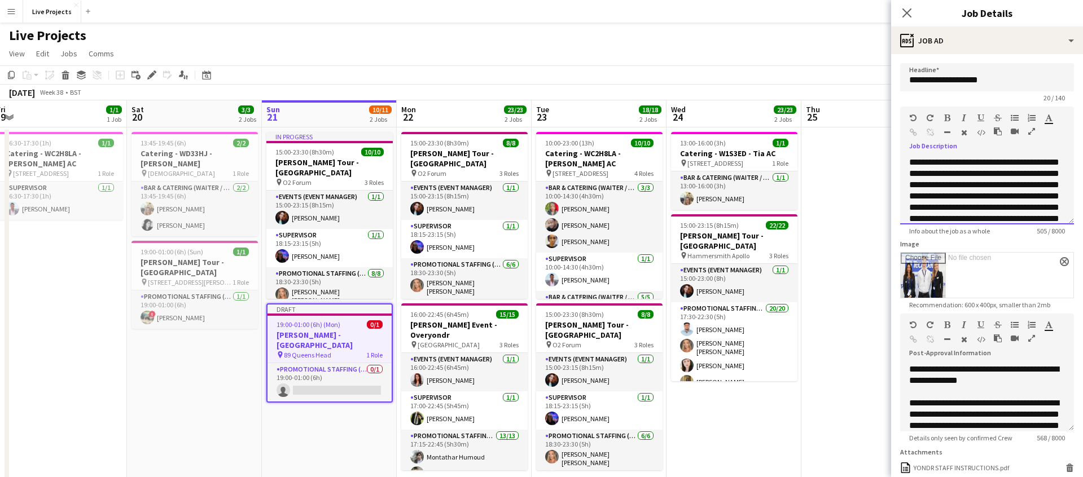
click at [961, 162] on div "**********" at bounding box center [987, 191] width 174 height 68
click at [907, 10] on icon "Close pop-in" at bounding box center [906, 12] width 11 height 11
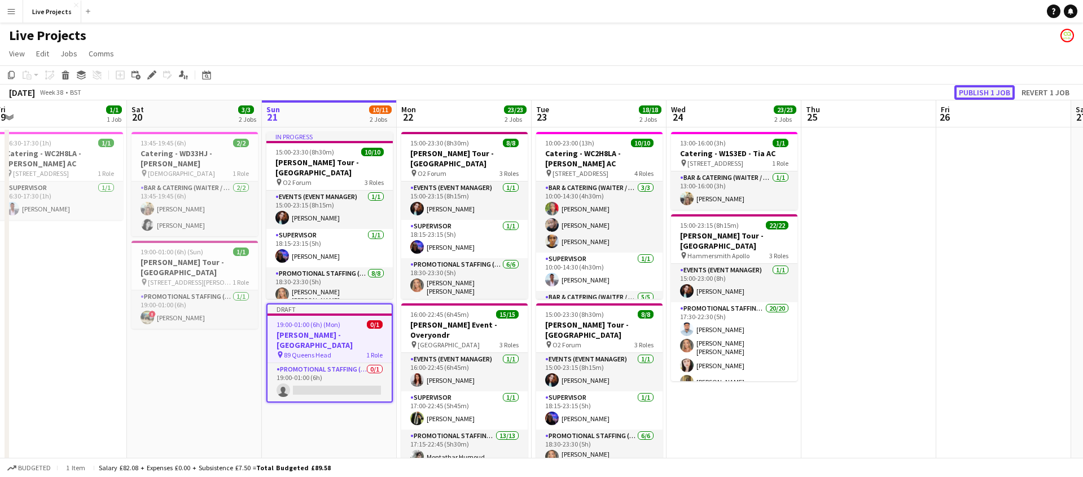
click at [983, 92] on button "Publish 1 job" at bounding box center [984, 92] width 60 height 15
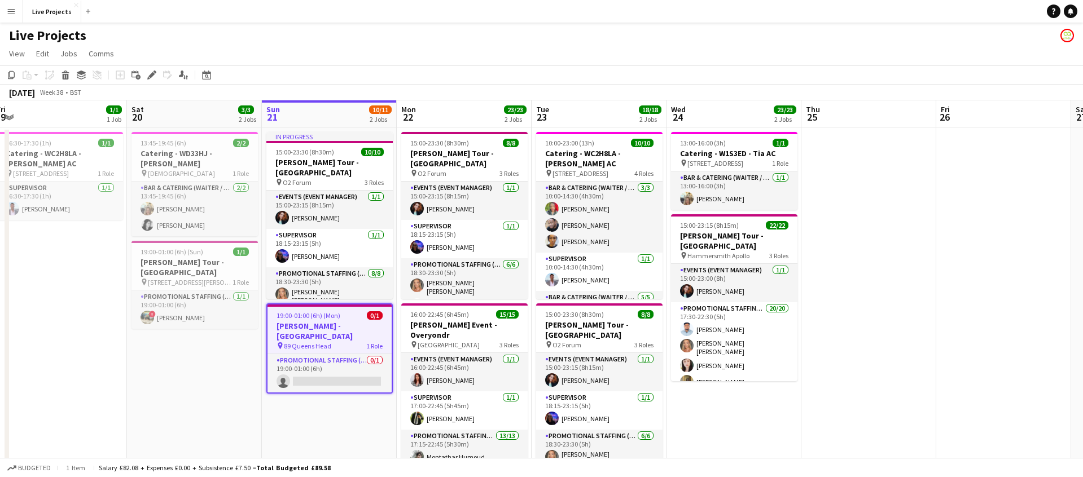
click at [359, 318] on div "19:00-01:00 (6h) (Mon) 0/1" at bounding box center [329, 315] width 124 height 8
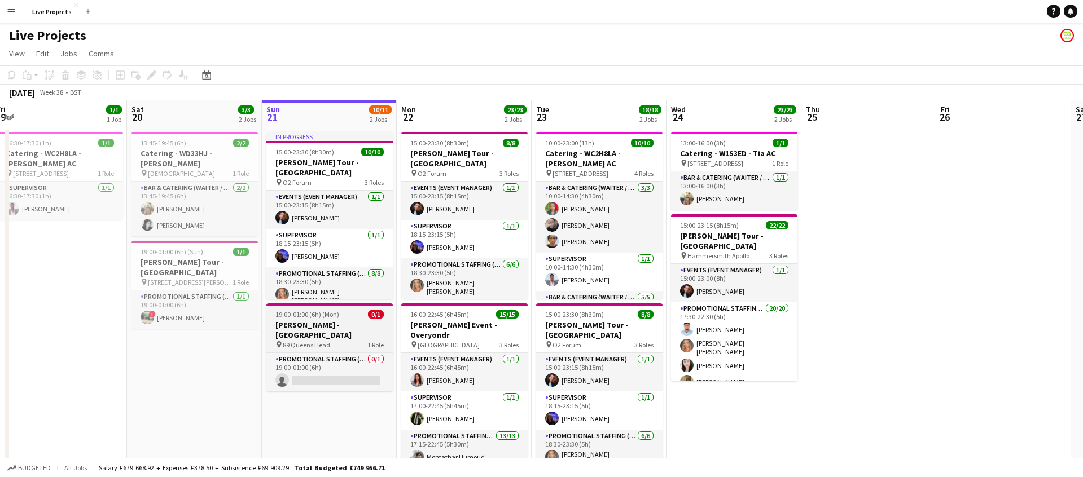
click at [354, 315] on div "19:00-01:00 (6h) (Mon) 0/1" at bounding box center [329, 314] width 126 height 8
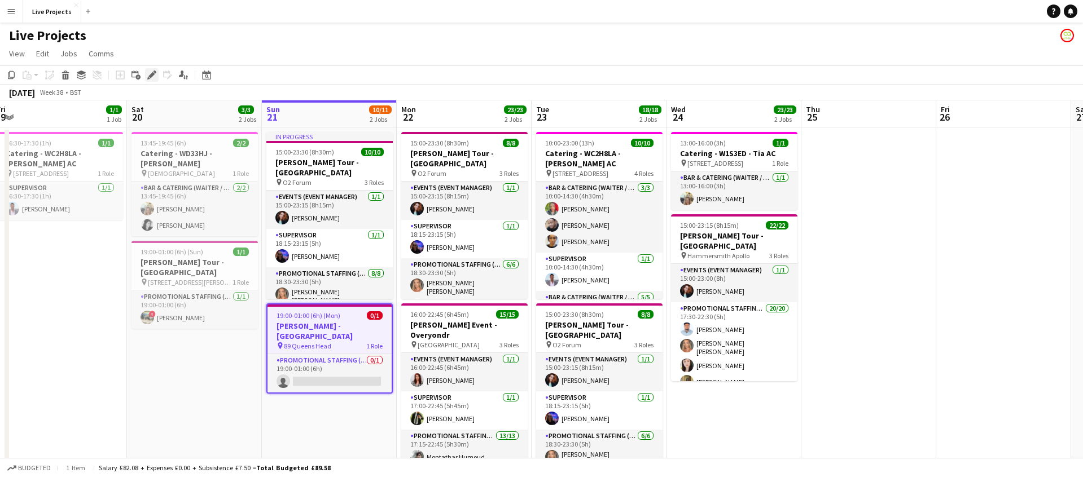
click at [152, 73] on icon at bounding box center [151, 75] width 6 height 6
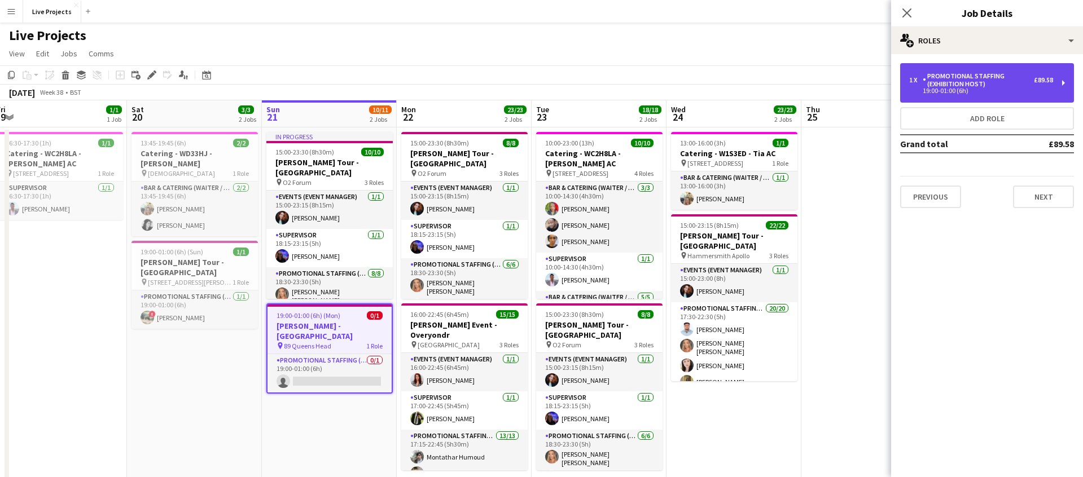
drag, startPoint x: 945, startPoint y: 85, endPoint x: 945, endPoint y: 94, distance: 9.0
click at [945, 86] on div "Promotional Staffing (Exhibition Host)" at bounding box center [978, 80] width 111 height 16
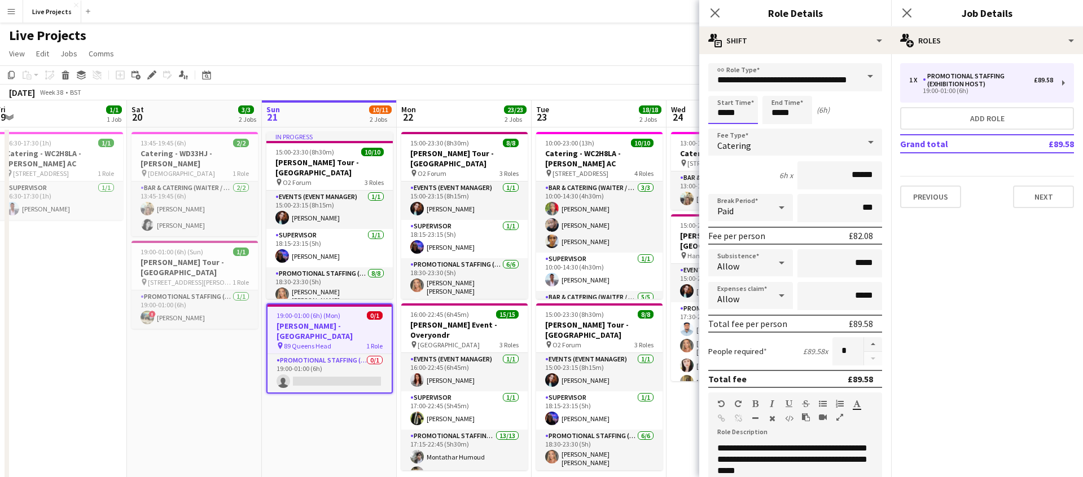
click at [727, 113] on input "*****" at bounding box center [733, 110] width 50 height 28
click at [725, 128] on div at bounding box center [721, 129] width 23 height 11
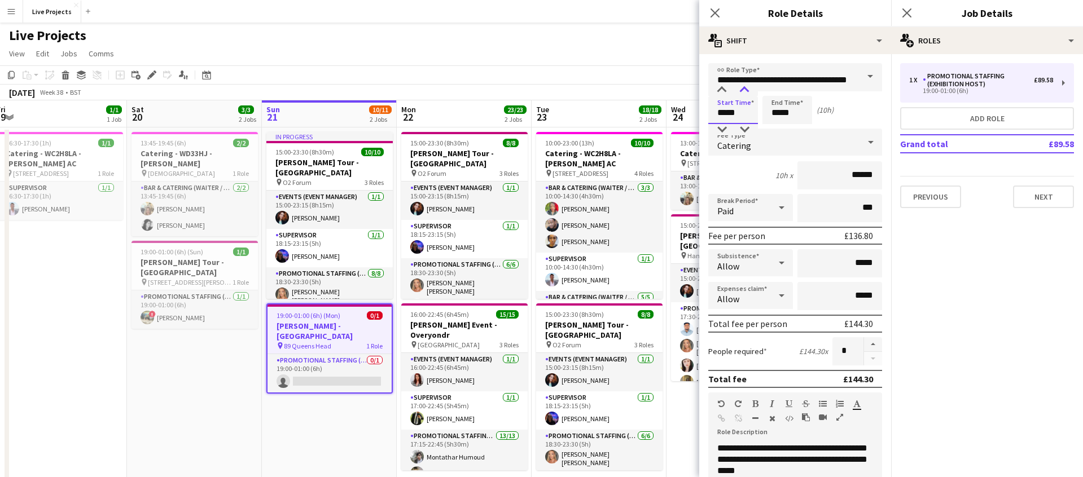
click at [746, 86] on div at bounding box center [744, 90] width 23 height 11
type input "*****"
click at [746, 86] on div at bounding box center [744, 90] width 23 height 11
click at [778, 115] on input "*****" at bounding box center [787, 110] width 50 height 28
click at [779, 127] on div at bounding box center [776, 129] width 23 height 11
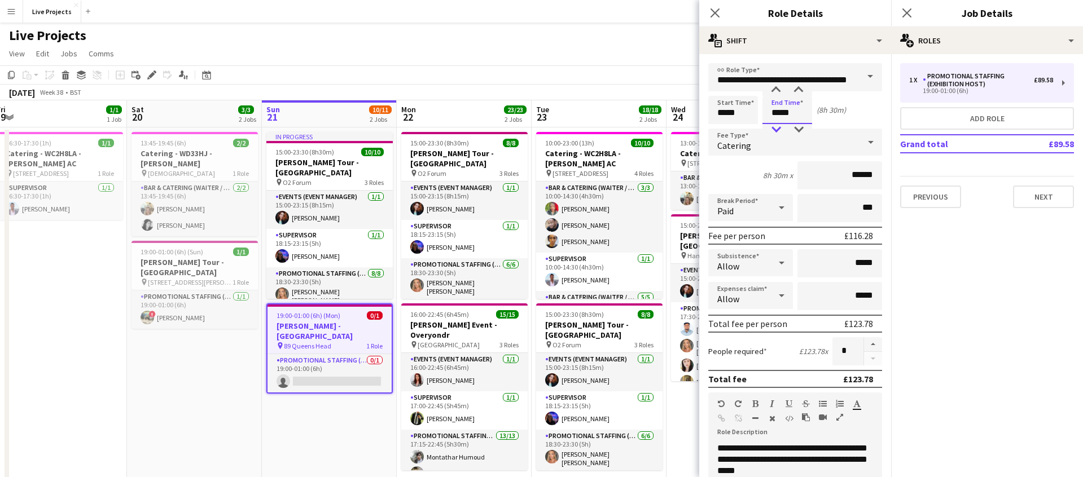
click at [779, 127] on div at bounding box center [776, 129] width 23 height 11
type input "*****"
click at [779, 127] on div at bounding box center [776, 129] width 23 height 11
drag, startPoint x: 858, startPoint y: 263, endPoint x: 879, endPoint y: 263, distance: 20.9
click at [880, 263] on input "*****" at bounding box center [839, 263] width 85 height 28
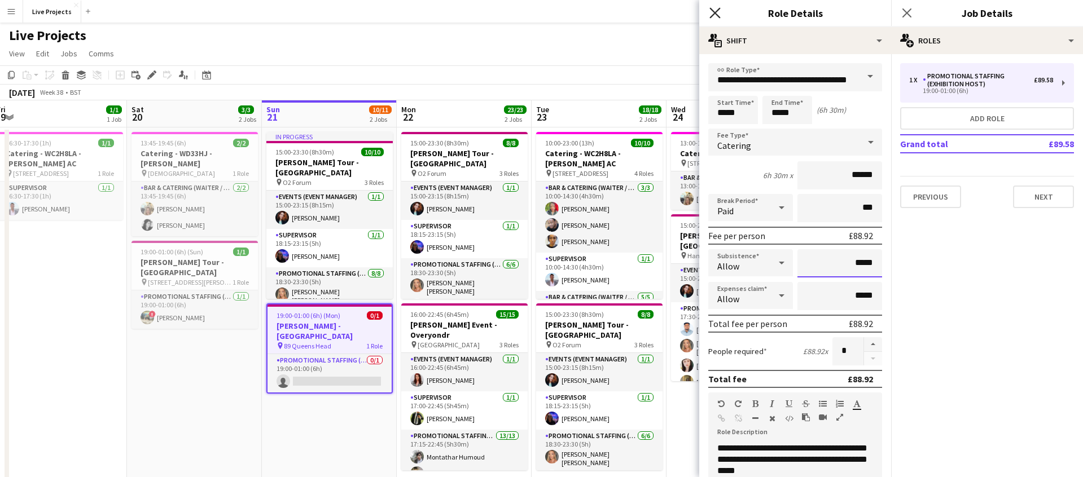
type input "*****"
click at [717, 12] on icon "Close pop-in" at bounding box center [714, 12] width 11 height 11
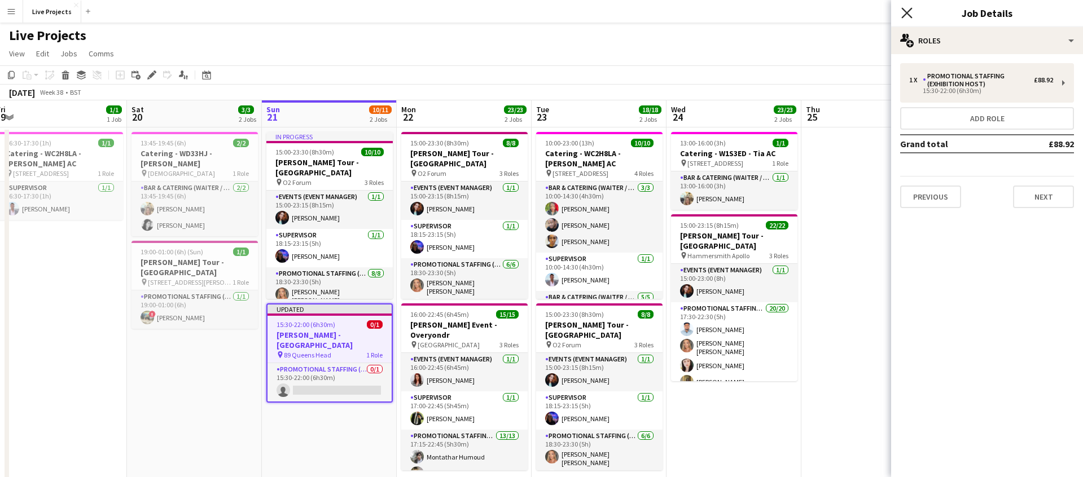
click at [909, 8] on icon "Close pop-in" at bounding box center [906, 12] width 11 height 11
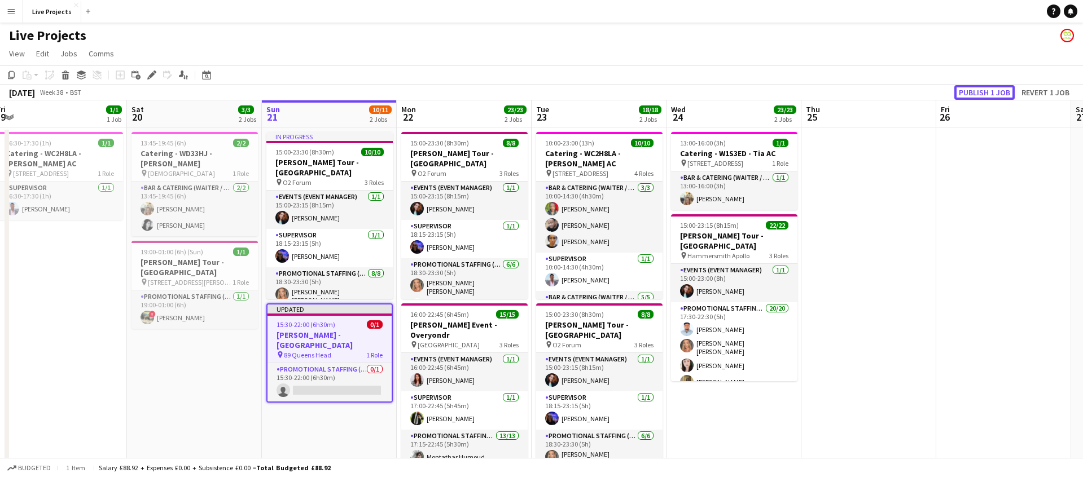
click at [991, 94] on button "Publish 1 job" at bounding box center [984, 92] width 60 height 15
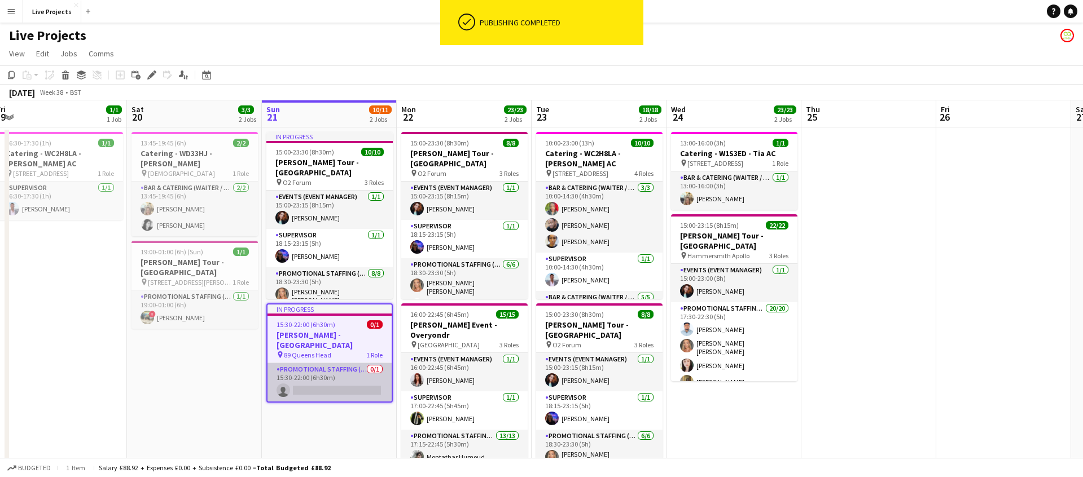
click at [359, 369] on app-card-role "Promotional Staffing (Exhibition Host) 0/1 15:30-22:00 (6h30m) single-neutral-a…" at bounding box center [329, 382] width 124 height 38
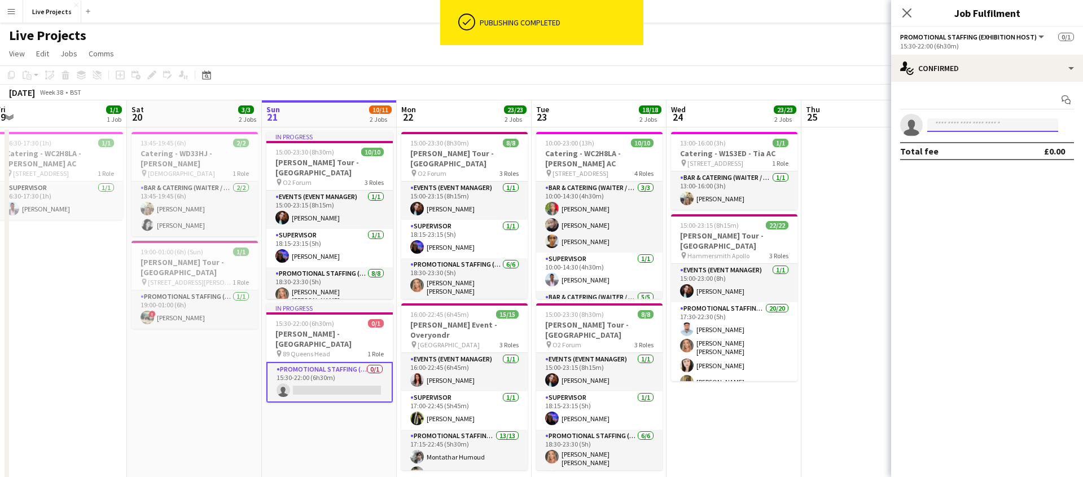
click at [961, 129] on input at bounding box center [992, 125] width 131 height 14
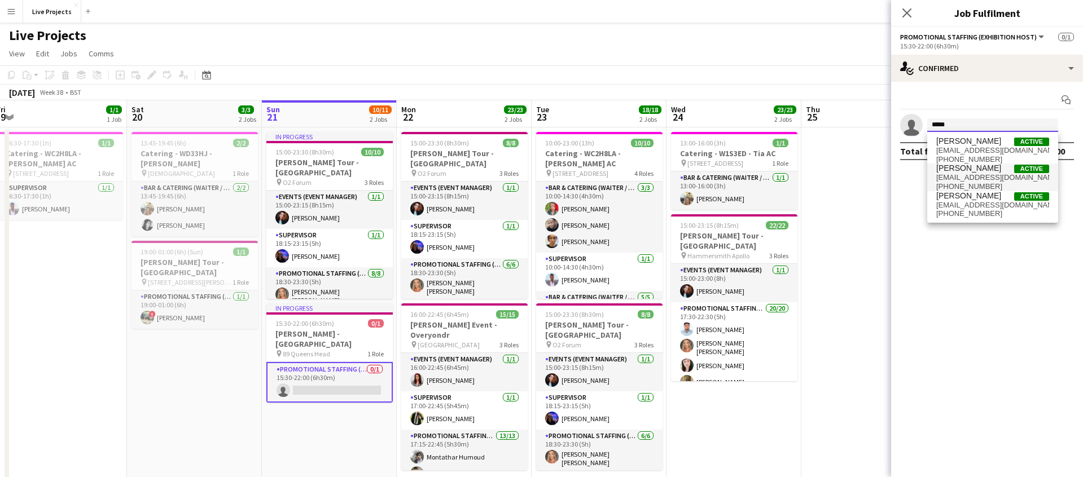
type input "*****"
click at [965, 173] on span "[PERSON_NAME]" at bounding box center [968, 169] width 65 height 10
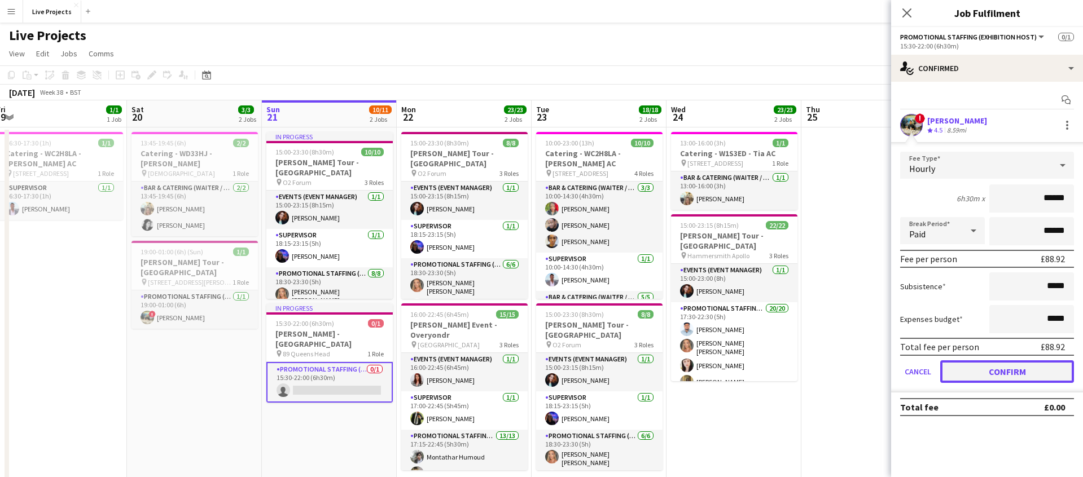
click at [987, 364] on button "Confirm" at bounding box center [1007, 372] width 134 height 23
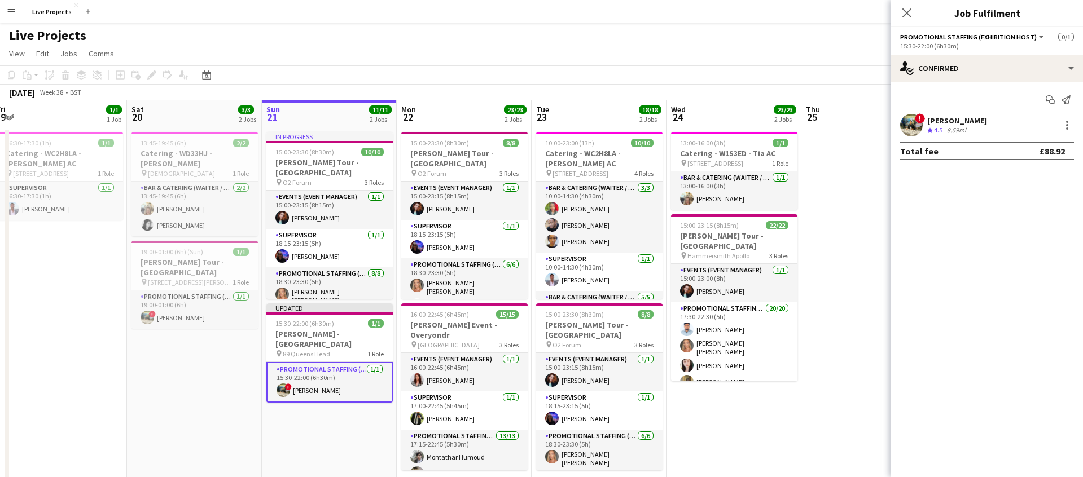
click at [907, 11] on icon "Close pop-in" at bounding box center [906, 12] width 9 height 9
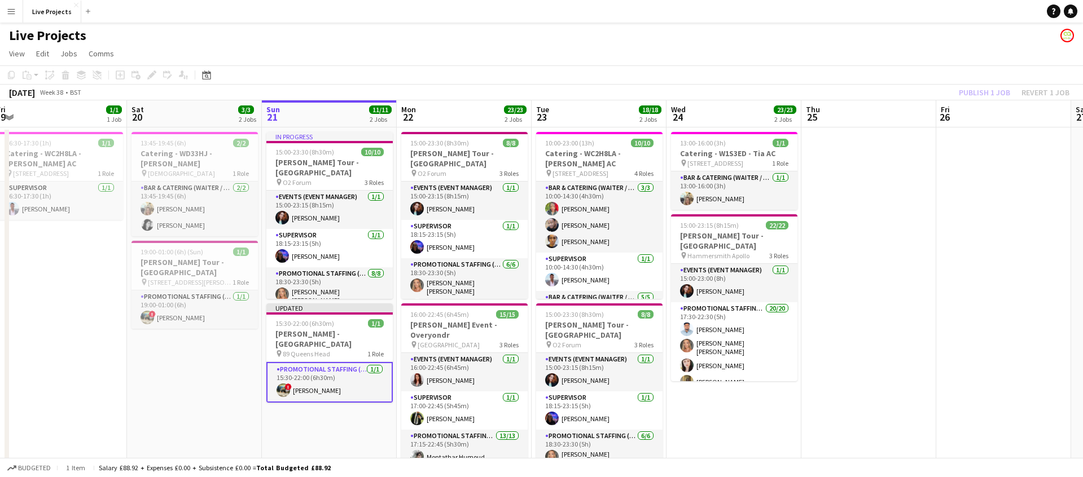
click at [981, 97] on div "Publish 1 job Revert 1 job" at bounding box center [1014, 92] width 138 height 15
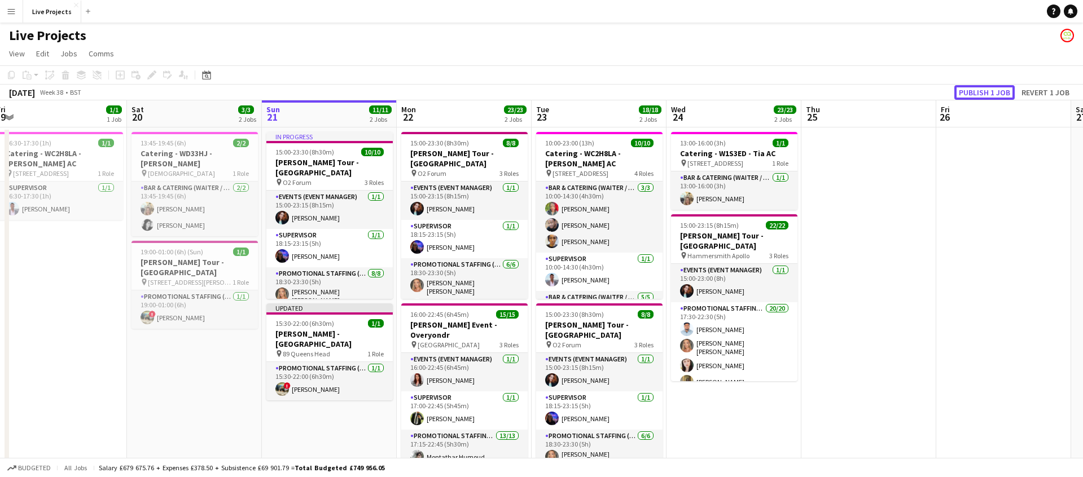
click at [981, 97] on button "Publish 1 job" at bounding box center [984, 92] width 60 height 15
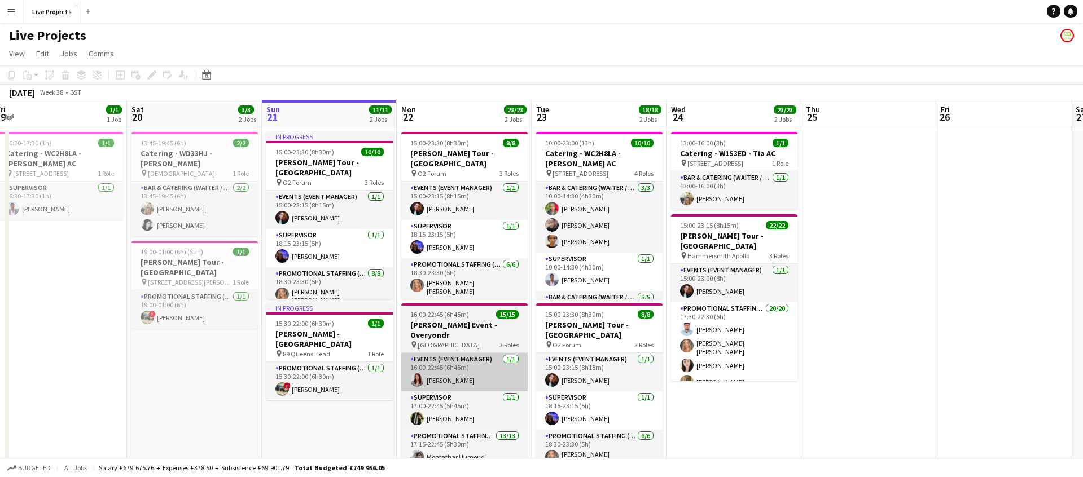
drag, startPoint x: 335, startPoint y: 383, endPoint x: 414, endPoint y: 375, distance: 79.9
click at [335, 383] on app-card-role "Promotional Staffing (Exhibition Host) [DATE] 15:30-22:00 (6h30m) ! [PERSON_NAM…" at bounding box center [329, 381] width 126 height 38
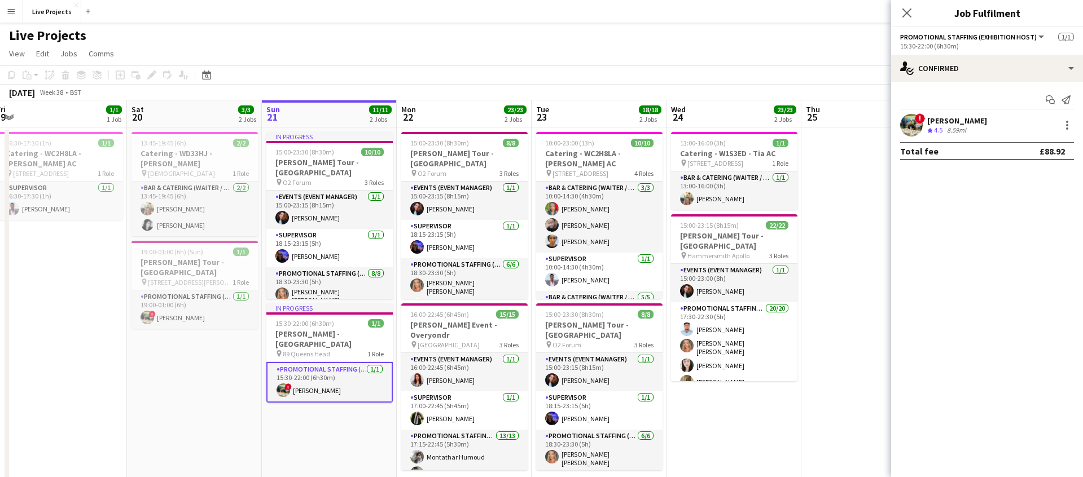
click at [959, 124] on div "[PERSON_NAME]" at bounding box center [957, 121] width 60 height 10
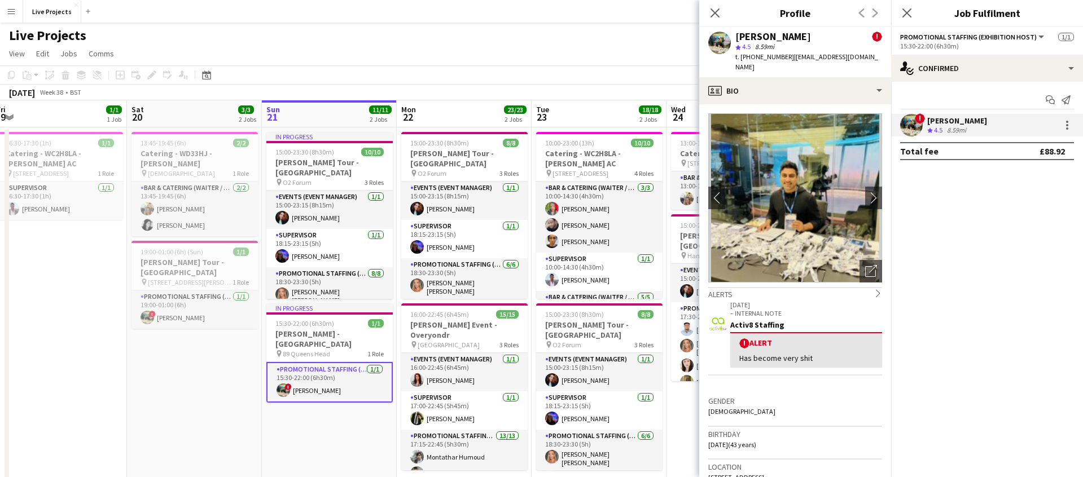
drag, startPoint x: 784, startPoint y: 55, endPoint x: 741, endPoint y: 57, distance: 42.9
click at [741, 57] on span "t. [PHONE_NUMBER]" at bounding box center [764, 56] width 59 height 8
copy span "[PHONE_NUMBER]"
drag, startPoint x: 752, startPoint y: 57, endPoint x: 245, endPoint y: 1, distance: 509.2
click at [0, 0] on body "Menu Boards Boards Boards All jobs Status Workforce Workforce My Workforce Recr…" at bounding box center [541, 256] width 1083 height 512
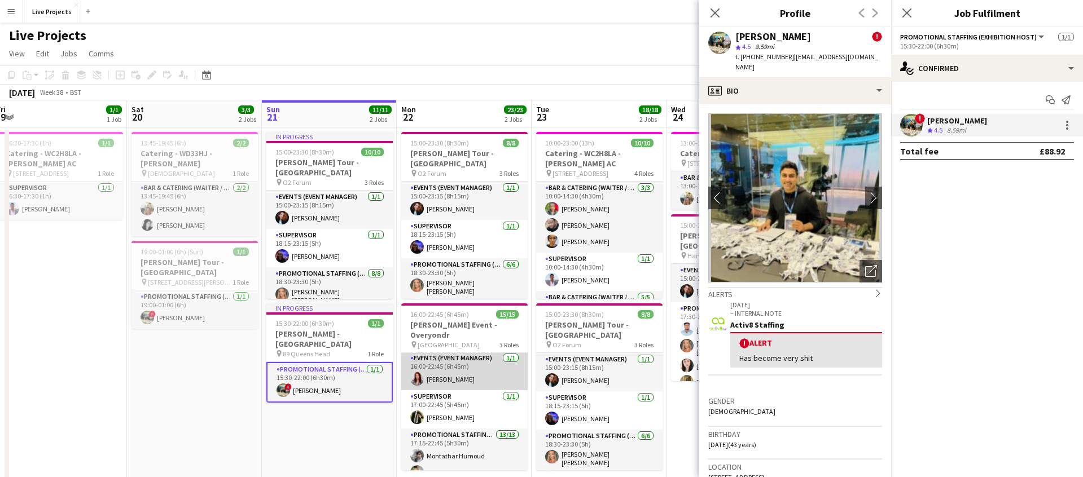
scroll to position [0, 0]
click at [715, 7] on icon "Close pop-in" at bounding box center [714, 12] width 11 height 11
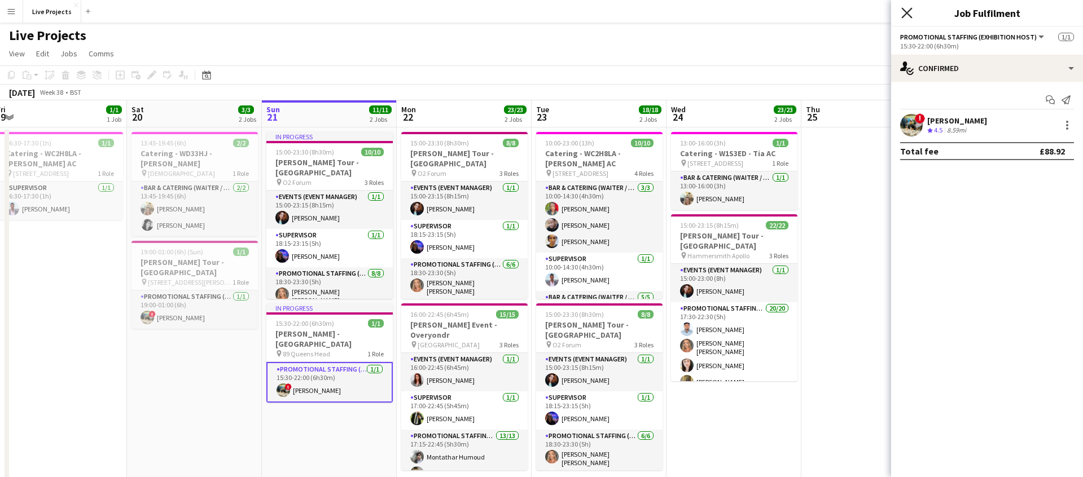
click at [905, 17] on icon "Close pop-in" at bounding box center [906, 12] width 11 height 11
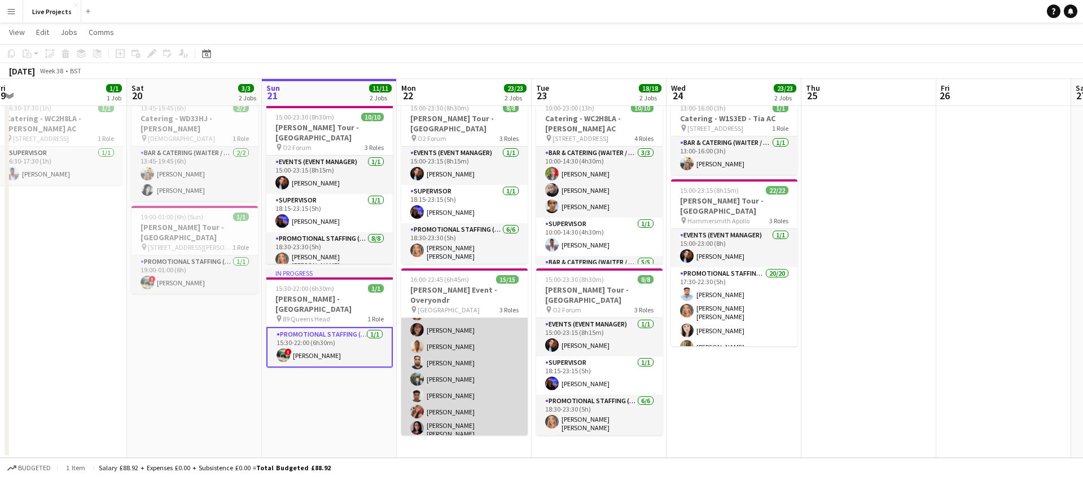
scroll to position [184, 0]
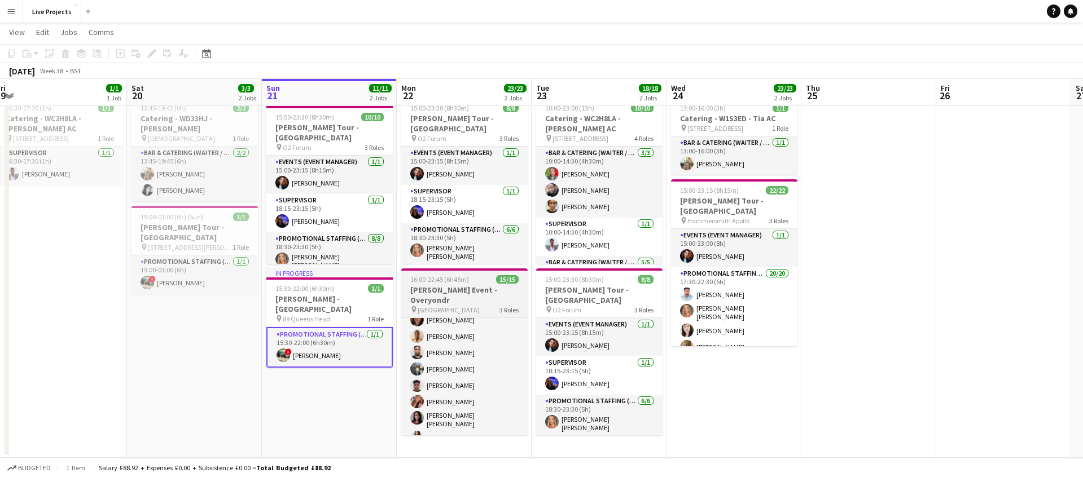
click at [467, 292] on h3 "[PERSON_NAME] Event - Overyondr" at bounding box center [464, 295] width 126 height 20
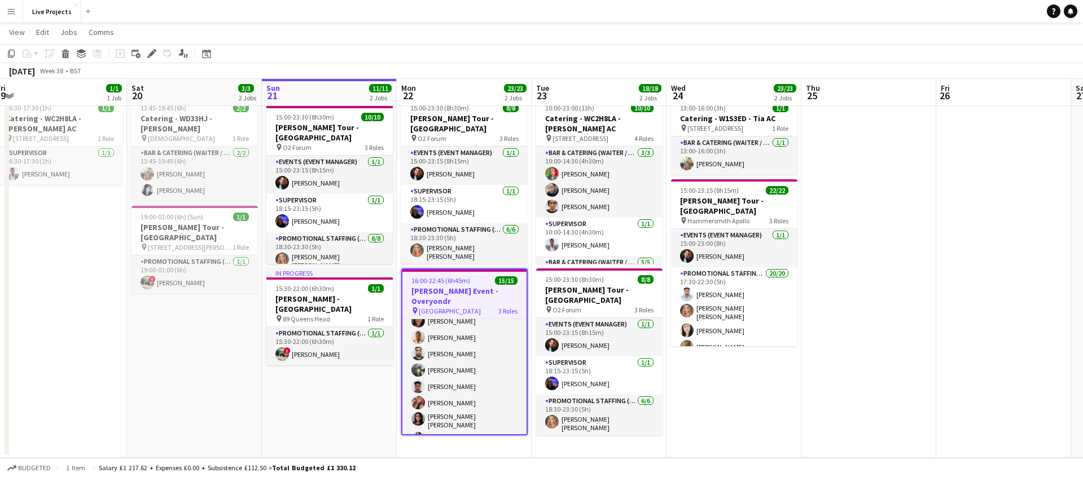
drag, startPoint x: 154, startPoint y: 52, endPoint x: 168, endPoint y: 59, distance: 15.1
click at [154, 52] on icon "Edit" at bounding box center [151, 53] width 9 height 9
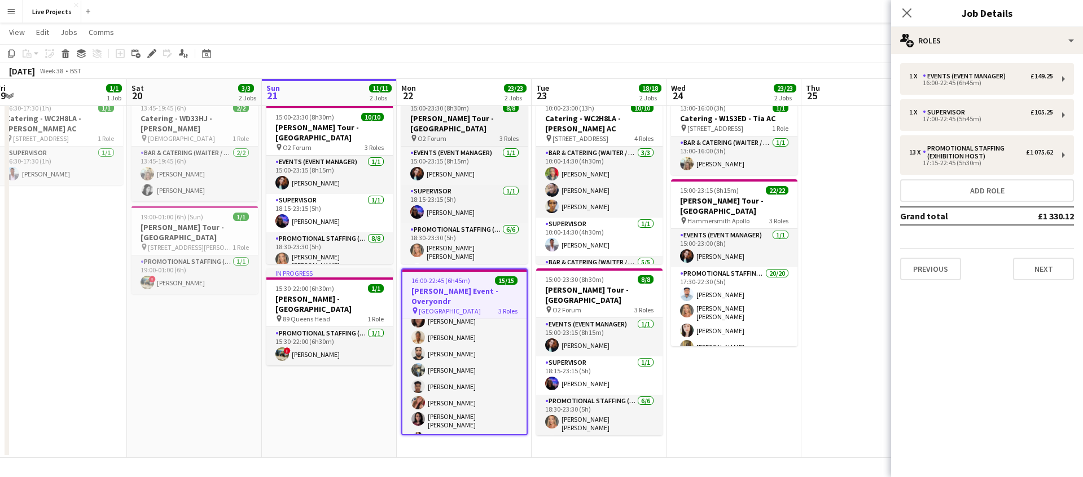
click at [457, 122] on h3 "[PERSON_NAME] Tour - [GEOGRAPHIC_DATA]" at bounding box center [464, 123] width 126 height 20
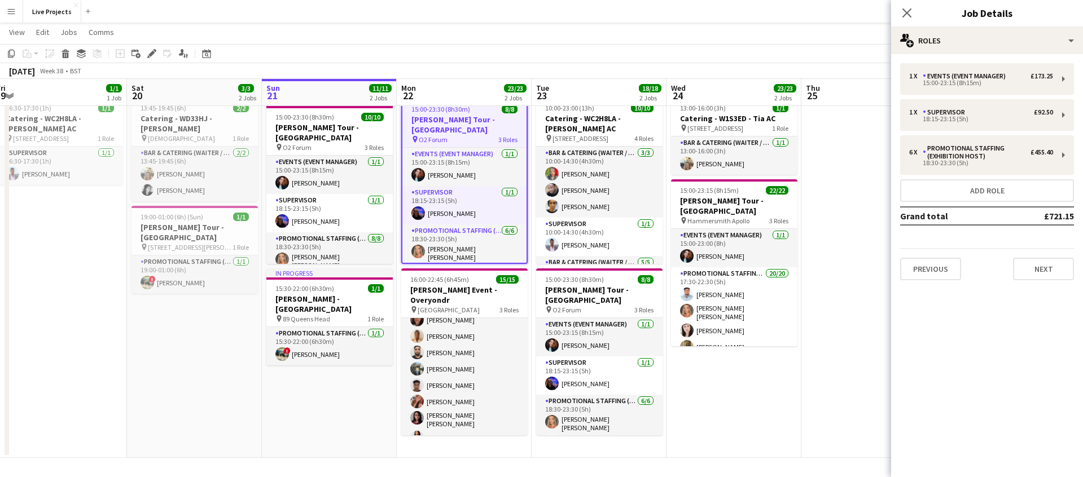
drag, startPoint x: 150, startPoint y: 54, endPoint x: 162, endPoint y: 59, distance: 13.9
click at [150, 54] on icon at bounding box center [151, 54] width 6 height 6
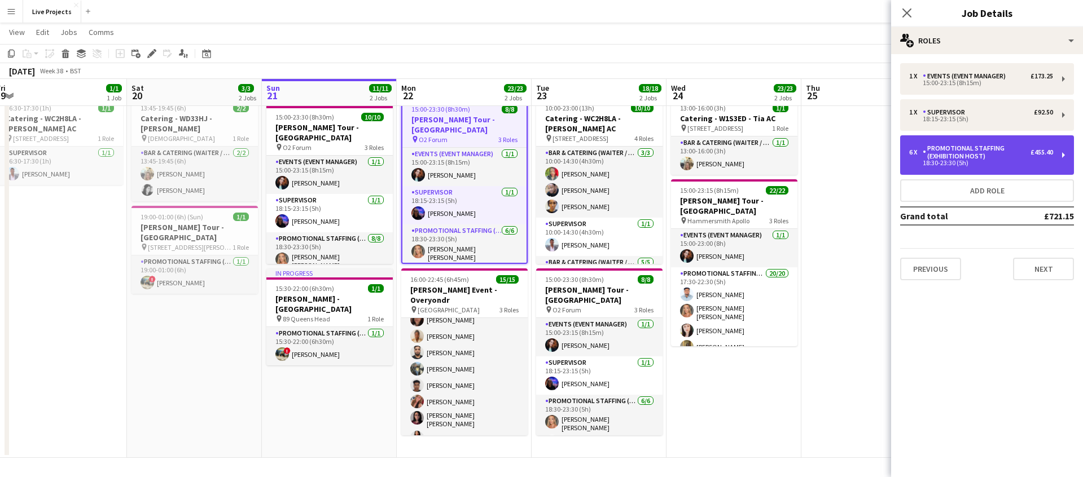
drag, startPoint x: 952, startPoint y: 159, endPoint x: 948, endPoint y: 177, distance: 18.9
click at [952, 159] on div "Promotional Staffing (Exhibition Host)" at bounding box center [977, 152] width 108 height 16
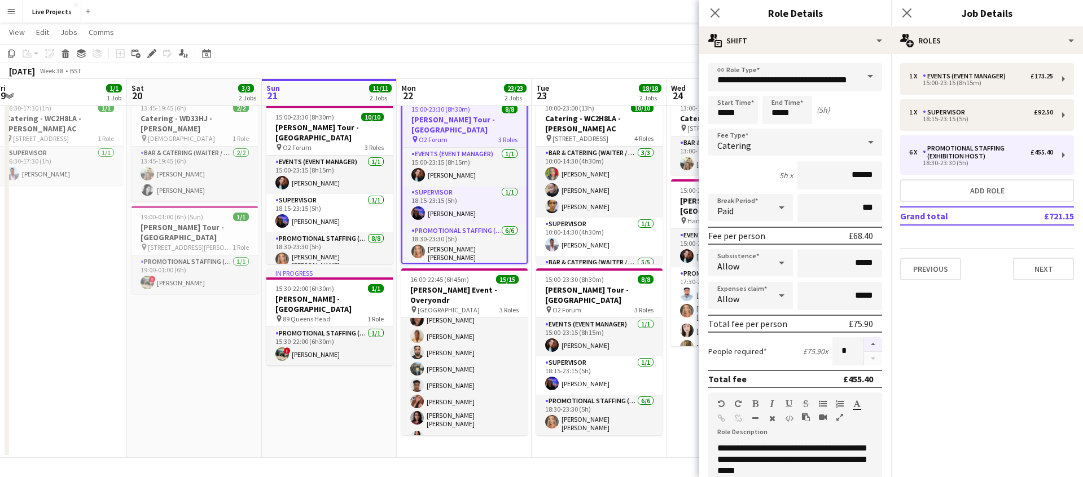
click at [873, 339] on button "button" at bounding box center [873, 344] width 18 height 15
type input "*"
drag, startPoint x: 714, startPoint y: 7, endPoint x: 735, endPoint y: 15, distance: 21.8
click at [715, 8] on icon "Close pop-in" at bounding box center [714, 12] width 9 height 9
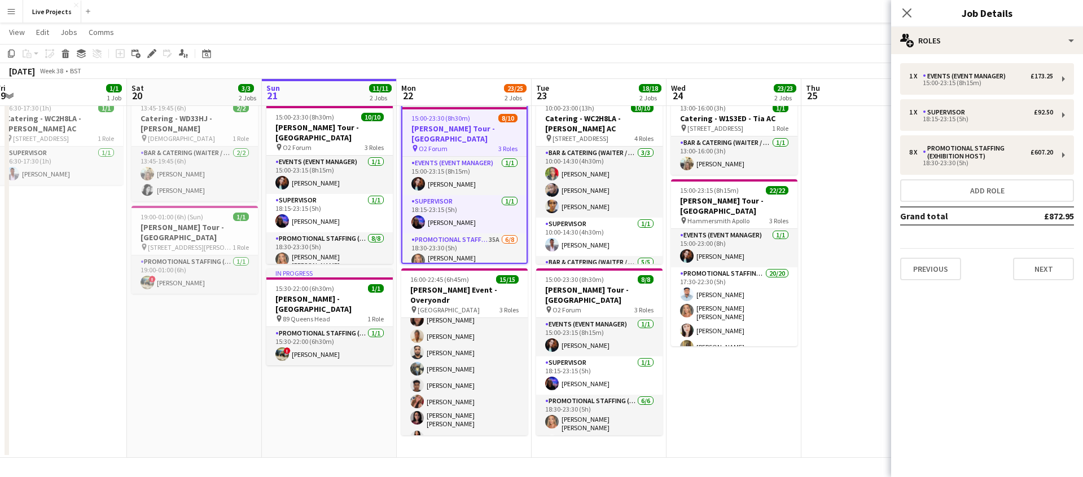
drag, startPoint x: 906, startPoint y: 12, endPoint x: 904, endPoint y: 21, distance: 8.8
click at [906, 13] on icon at bounding box center [906, 12] width 9 height 9
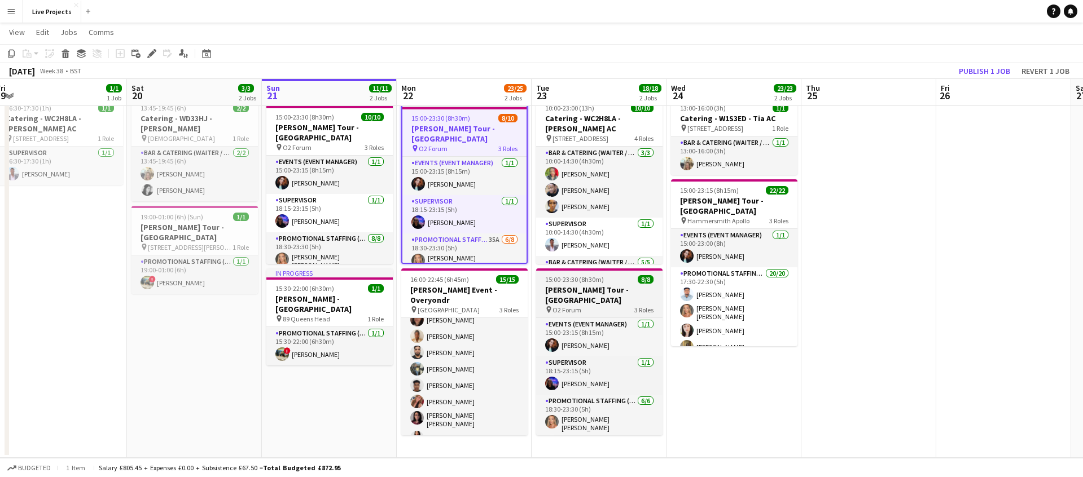
click at [619, 292] on h3 "[PERSON_NAME] Tour - [GEOGRAPHIC_DATA]" at bounding box center [599, 295] width 126 height 20
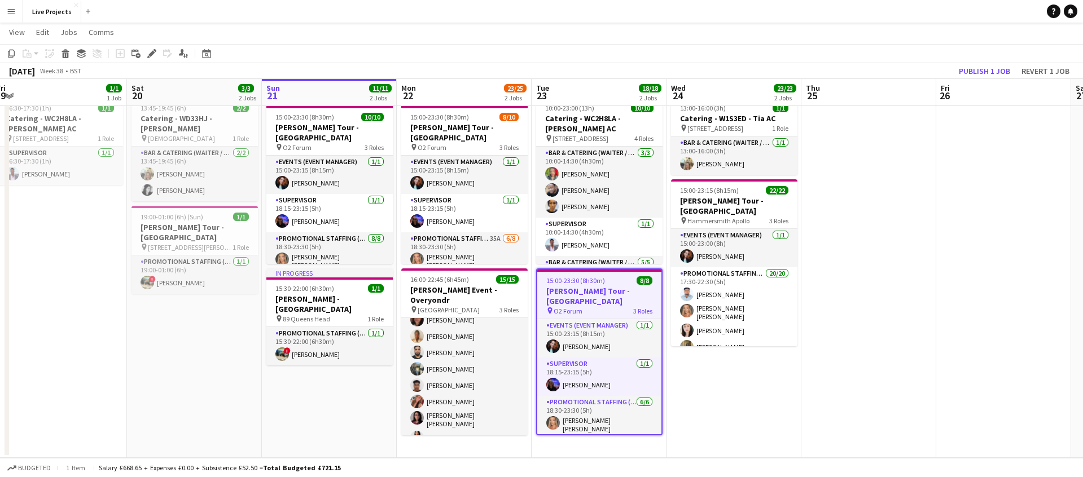
drag, startPoint x: 151, startPoint y: 51, endPoint x: 231, endPoint y: 74, distance: 84.1
click at [151, 51] on icon "Edit" at bounding box center [151, 53] width 9 height 9
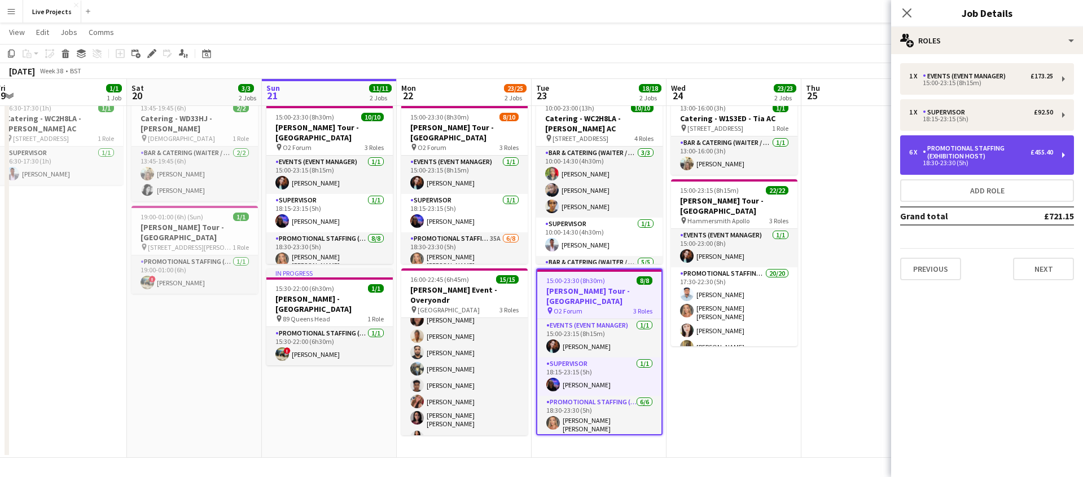
drag, startPoint x: 974, startPoint y: 148, endPoint x: 974, endPoint y: 155, distance: 6.8
click at [974, 149] on div "Promotional Staffing (Exhibition Host)" at bounding box center [977, 152] width 108 height 16
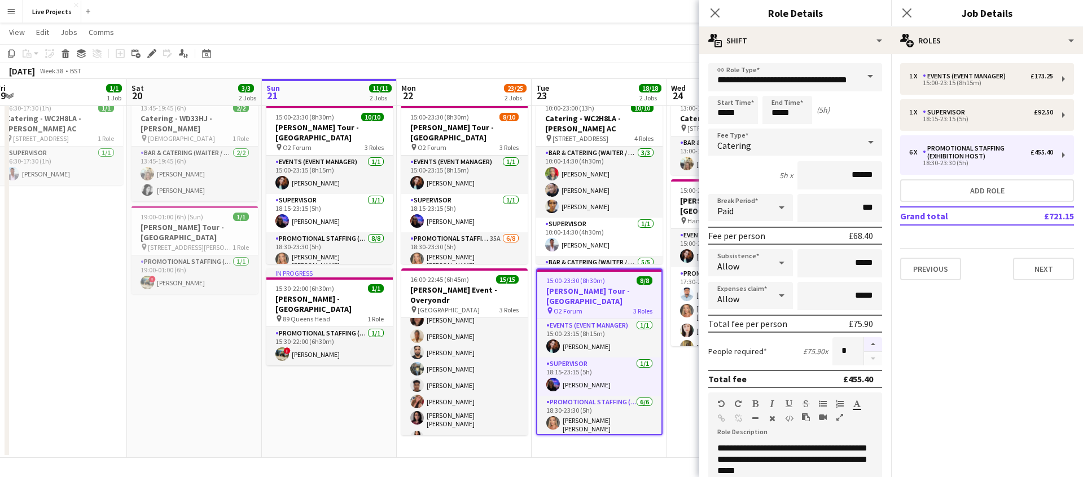
click at [877, 342] on button "button" at bounding box center [873, 344] width 18 height 15
type input "*"
drag, startPoint x: 716, startPoint y: 16, endPoint x: 761, endPoint y: 17, distance: 45.1
click at [716, 16] on icon "Close pop-in" at bounding box center [714, 12] width 11 height 11
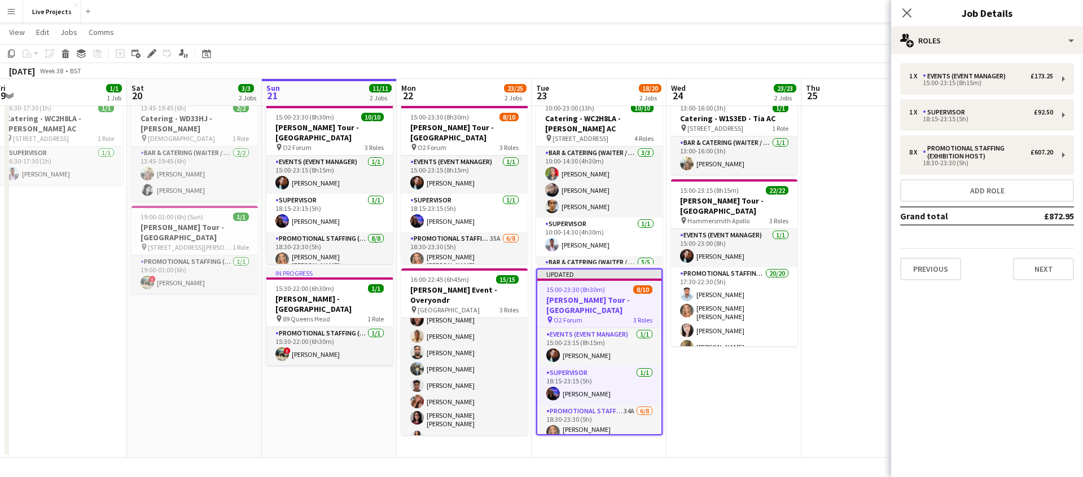
click at [910, 12] on icon "Close pop-in" at bounding box center [906, 12] width 9 height 9
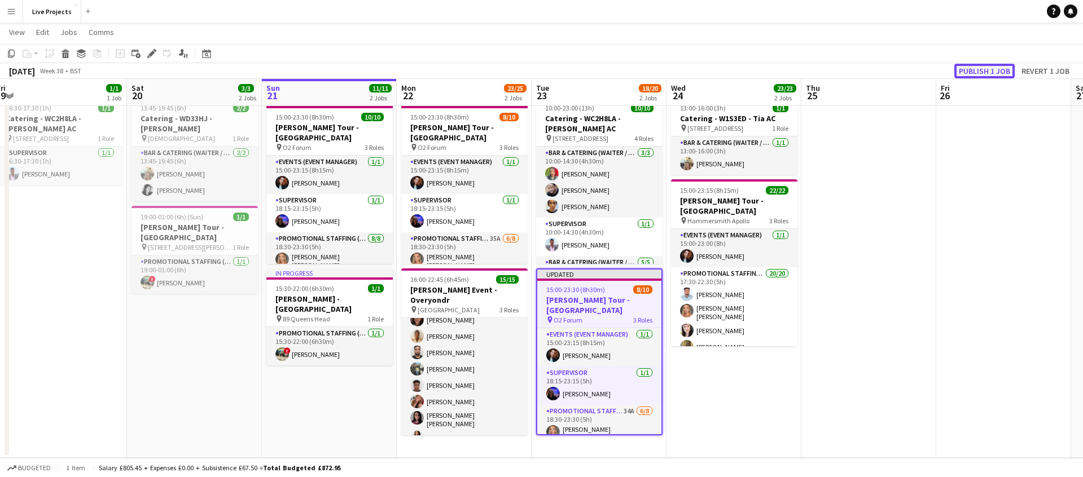
click at [995, 74] on button "Publish 1 job" at bounding box center [984, 71] width 60 height 15
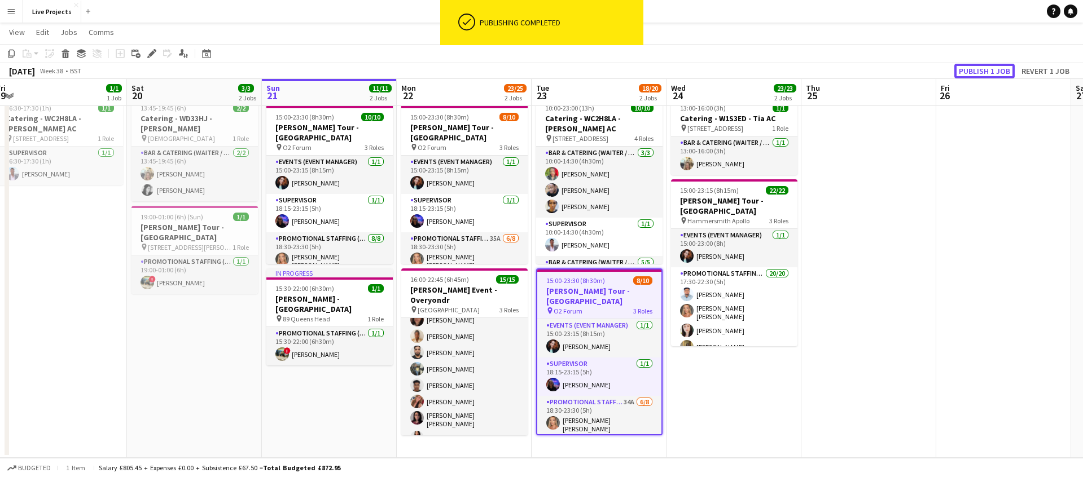
click at [995, 74] on button "Publish 1 job" at bounding box center [984, 71] width 60 height 15
